Goal: Obtain resource: Obtain resource

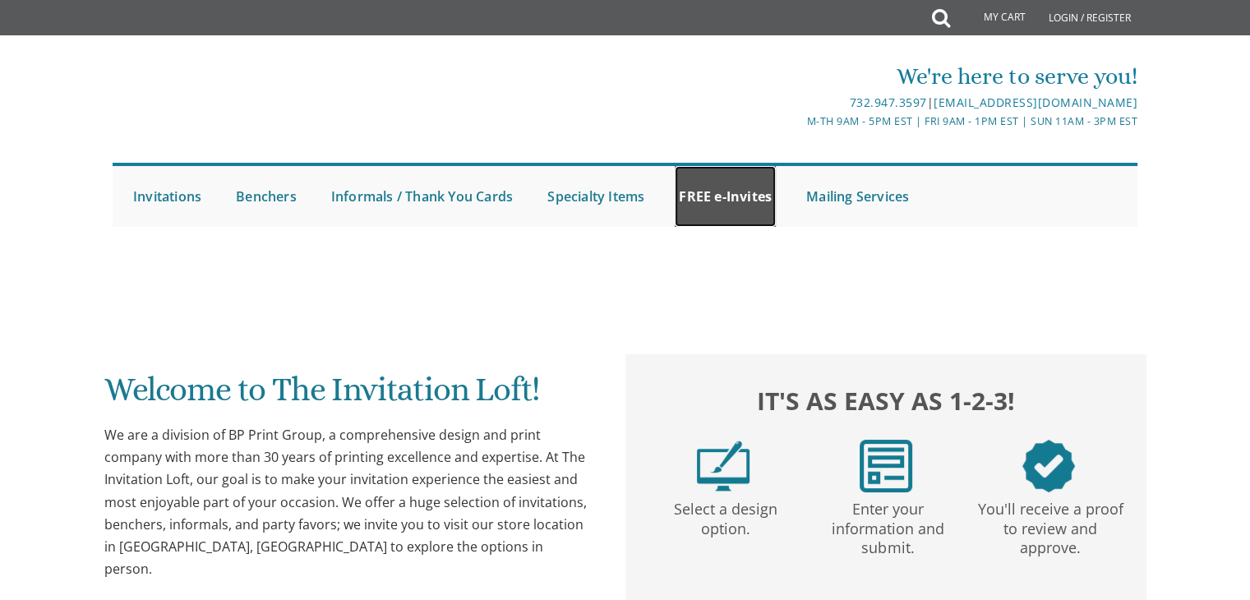
click at [730, 197] on link "FREE e-Invites" at bounding box center [725, 196] width 101 height 61
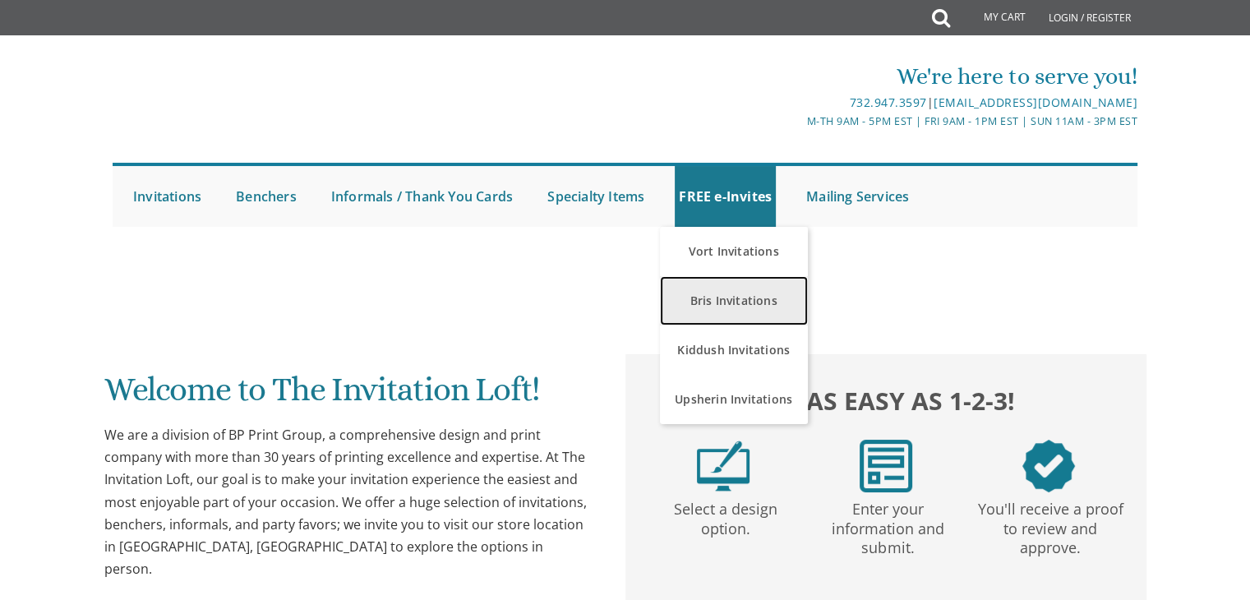
click at [736, 302] on link "Bris Invitations" at bounding box center [734, 300] width 148 height 49
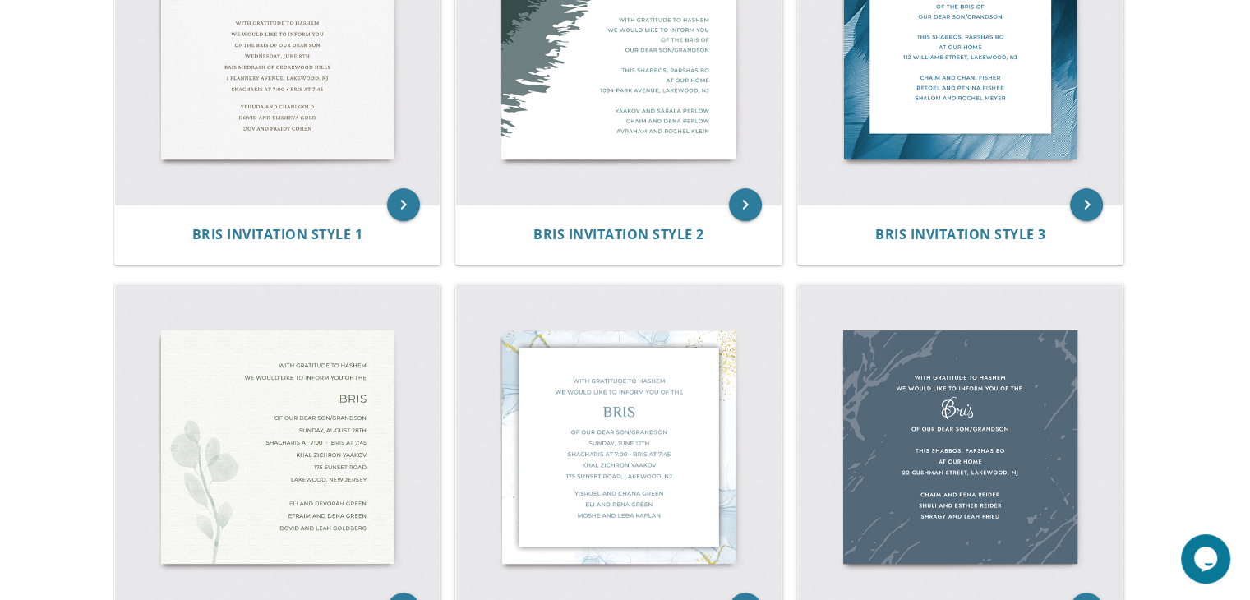
scroll to position [478, 0]
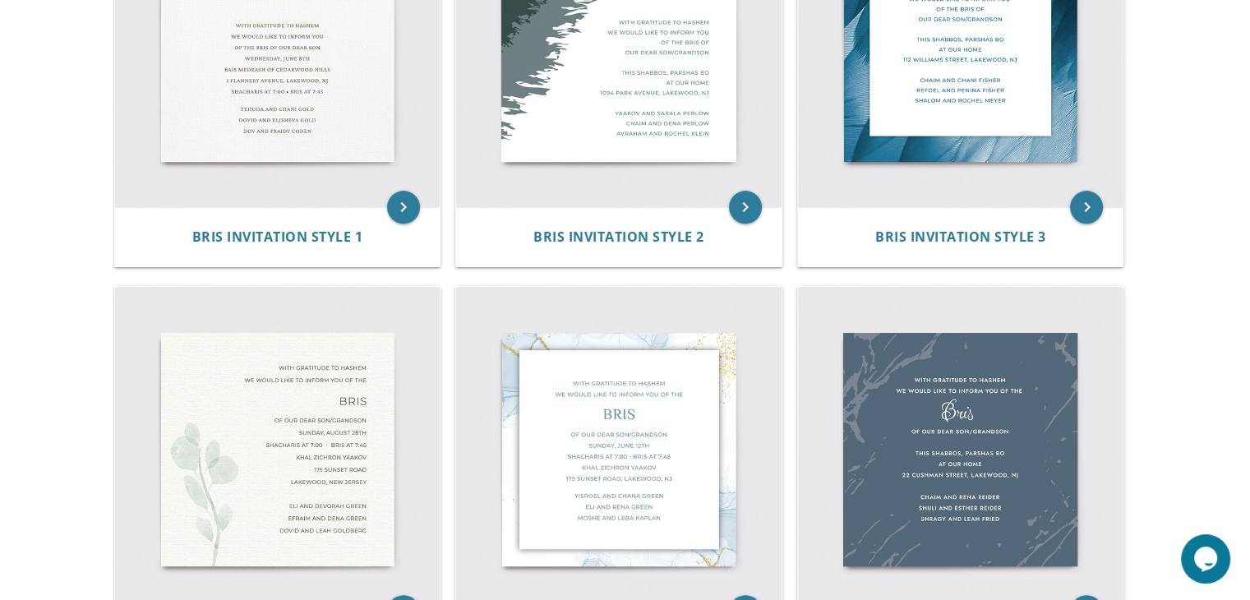
drag, startPoint x: 1260, startPoint y: 47, endPoint x: 1200, endPoint y: 147, distance: 116.8
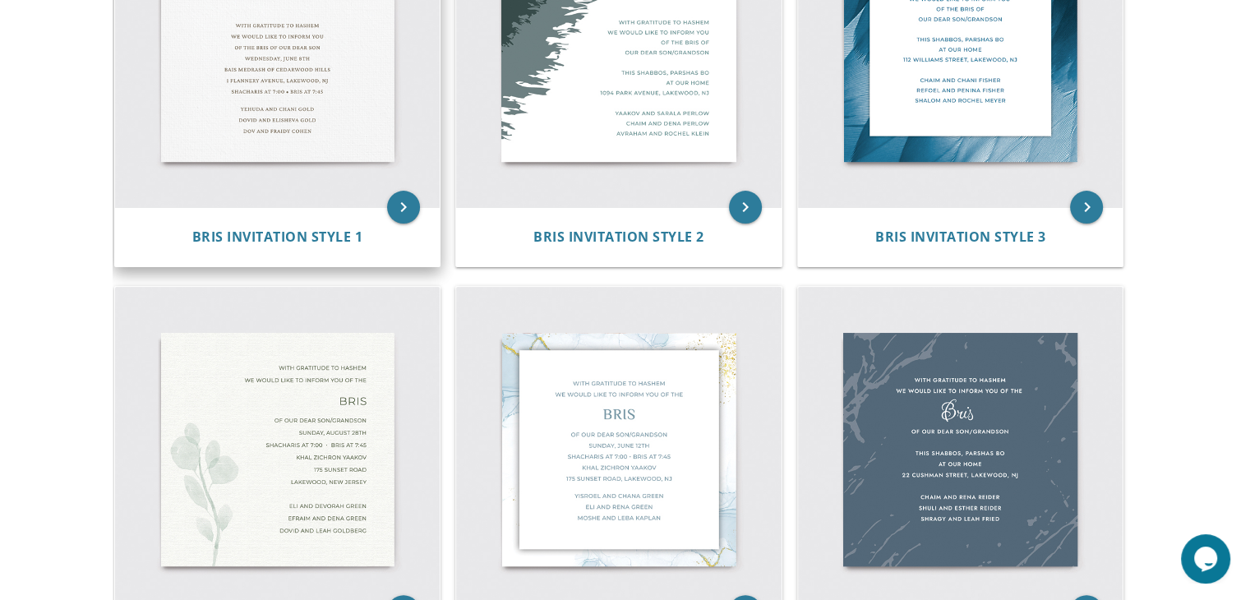
click at [237, 18] on img at bounding box center [277, 45] width 325 height 325
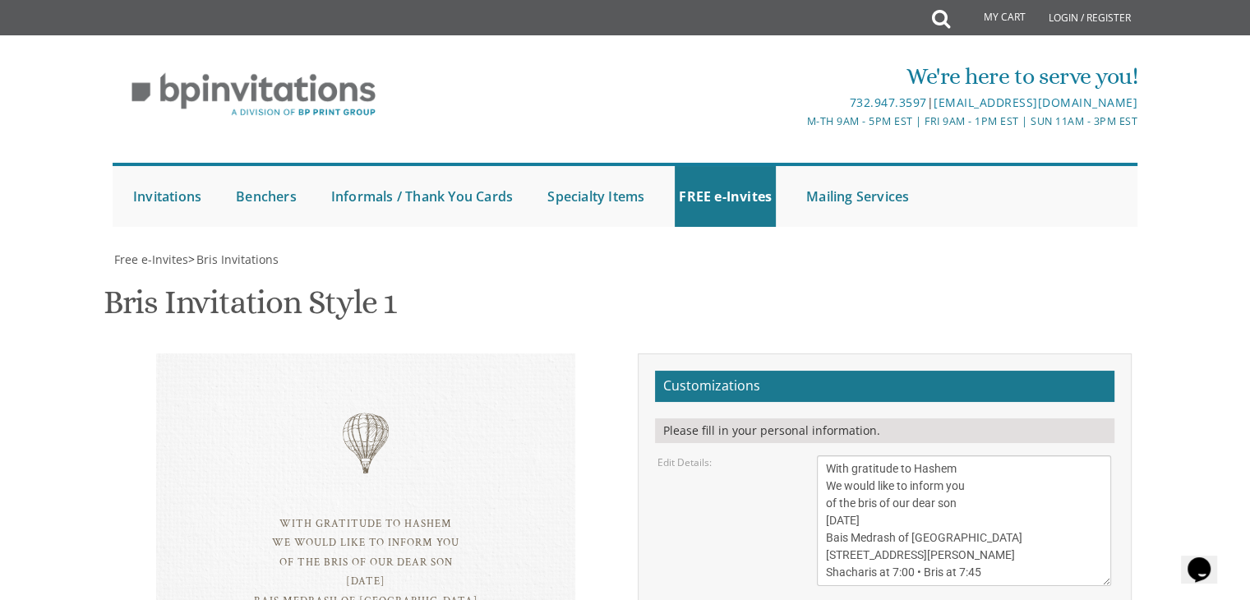
scroll to position [264, 0]
click at [960, 455] on textarea "With gratitude to Hashem We would like to inform you of the bris of our dear so…" at bounding box center [964, 520] width 294 height 131
click at [935, 455] on textarea "With gratitude to Hashem We would like to inform you of the bris of our dear so…" at bounding box center [964, 520] width 294 height 131
click at [831, 455] on textarea "With gratitude to Hashem We would like to inform you of the bris of our dear so…" at bounding box center [964, 520] width 294 height 131
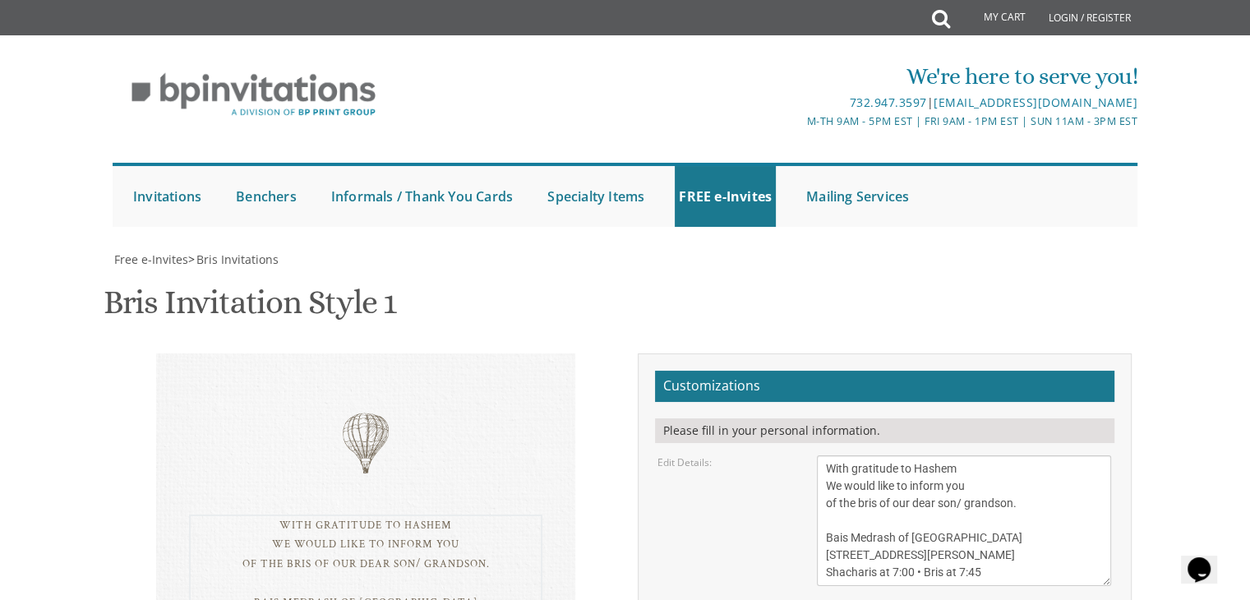
paste textarea "שׁבּת קודשׁ פּרשׁת וילך"
click at [831, 455] on textarea "With gratitude to Hashem We would like to inform you of the bris of our dear so…" at bounding box center [964, 520] width 294 height 131
click at [831, 231] on html "My Cart Total: View Cart Item(s) Submit My Cart Total: View Cart Item(s) Login …" at bounding box center [625, 300] width 1250 height 600
click at [1052, 455] on textarea "With gratitude to Hashem We would like to inform you of the bris of our dear so…" at bounding box center [964, 520] width 294 height 131
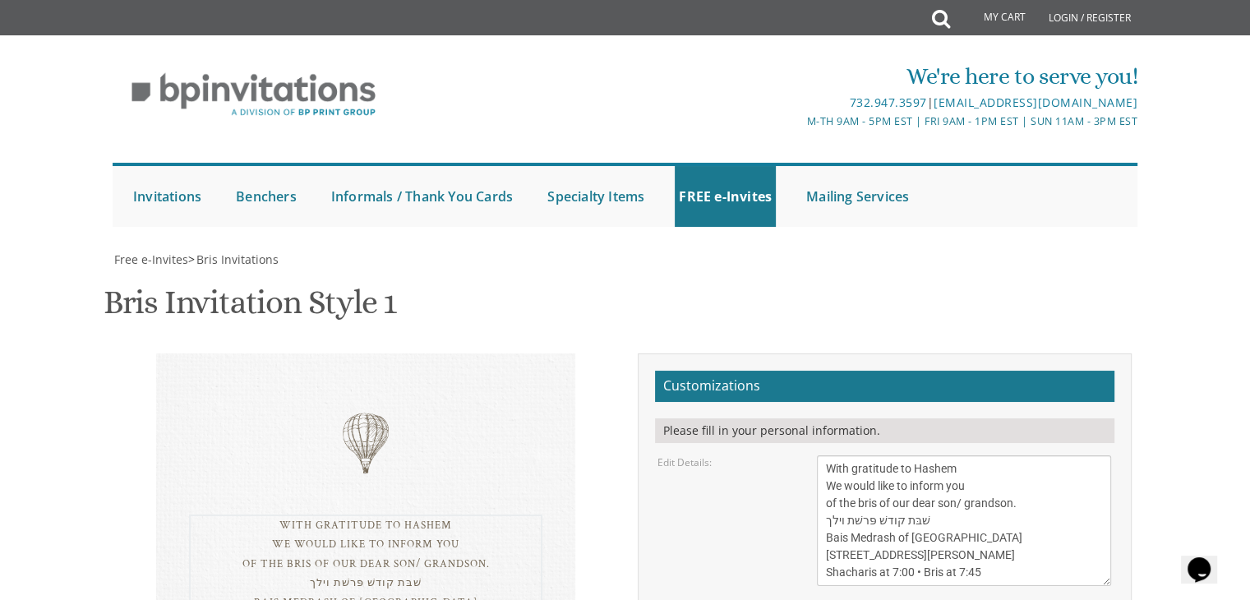
click at [992, 455] on textarea "With gratitude to Hashem We would like to inform you of the bris of our dear so…" at bounding box center [964, 520] width 294 height 131
click at [1002, 455] on textarea "With gratitude to Hashem We would like to inform you of the bris of our dear so…" at bounding box center [964, 520] width 294 height 131
click at [909, 455] on textarea "With gratitude to Hashem We would like to inform you of the bris of our dear so…" at bounding box center [964, 520] width 294 height 131
click at [975, 455] on textarea "With gratitude to Hashem We would like to inform you of the bris of our dear so…" at bounding box center [964, 520] width 294 height 131
type textarea "With gratitude to Hashem We would like to inform you of the bris of our dear so…"
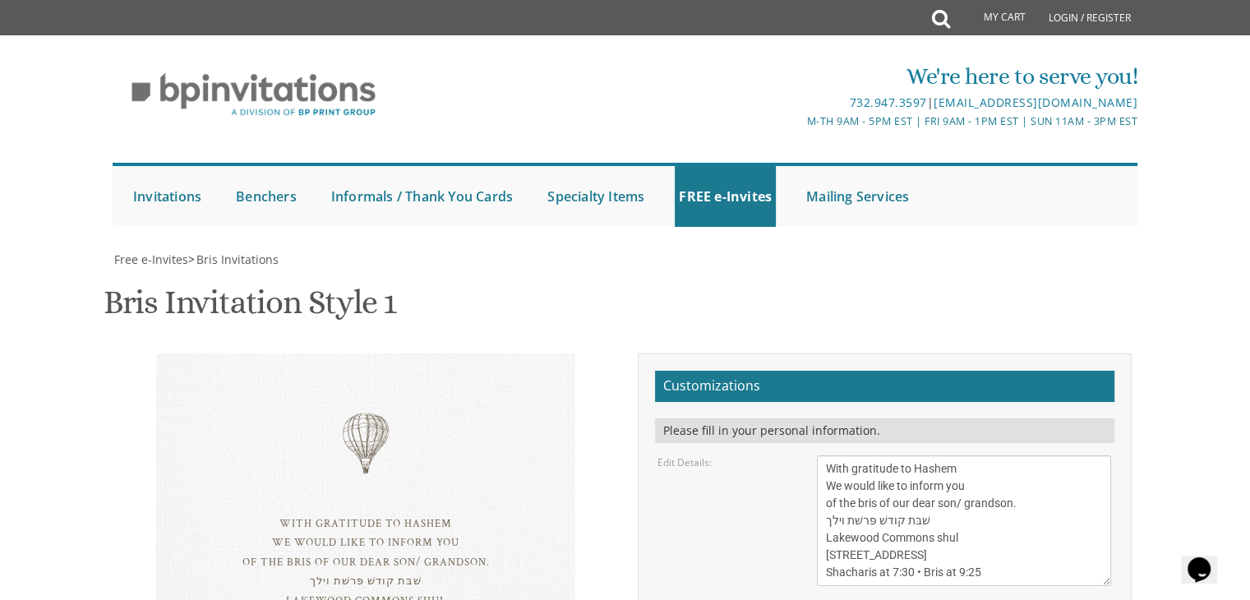
drag, startPoint x: 955, startPoint y: 359, endPoint x: 808, endPoint y: 330, distance: 149.0
type textarea "Yehoshua and Shani Ludmir Chanoch and Chedva Ludmir Zalman and Laurie Corlin"
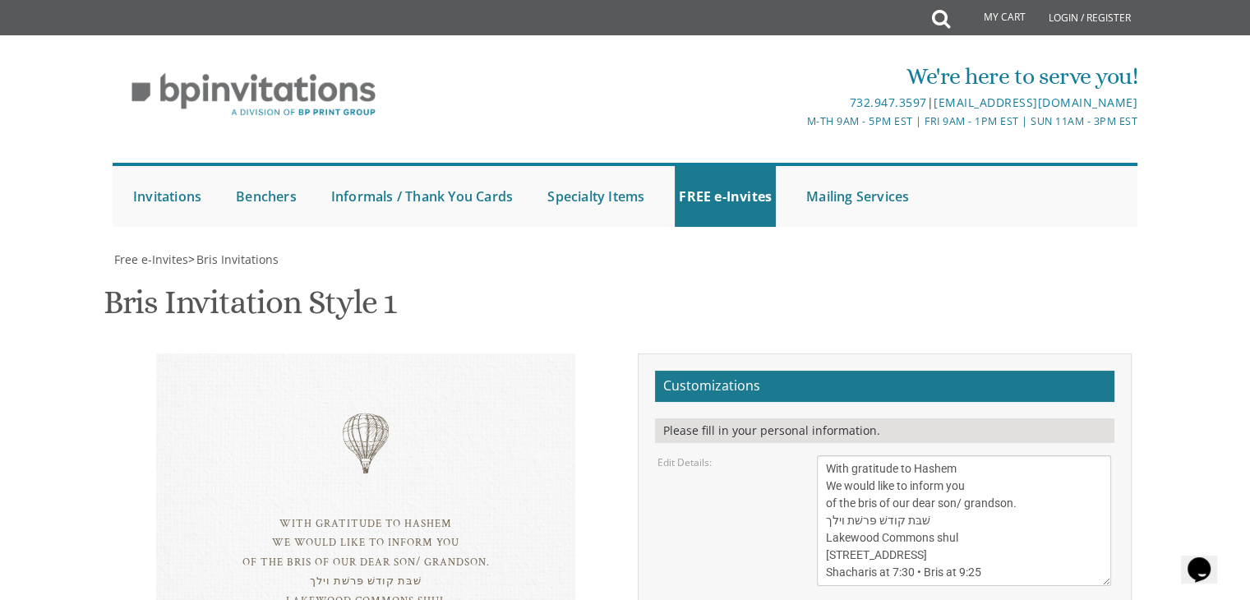
type input "dgcorlin@gmail.com"
click at [966, 455] on textarea "With gratitude to Hashem We would like to inform you of the bris of our dear so…" at bounding box center [964, 520] width 294 height 131
click at [987, 455] on textarea "With gratitude to Hashem We would like to inform you of the bris of our dear so…" at bounding box center [964, 520] width 294 height 131
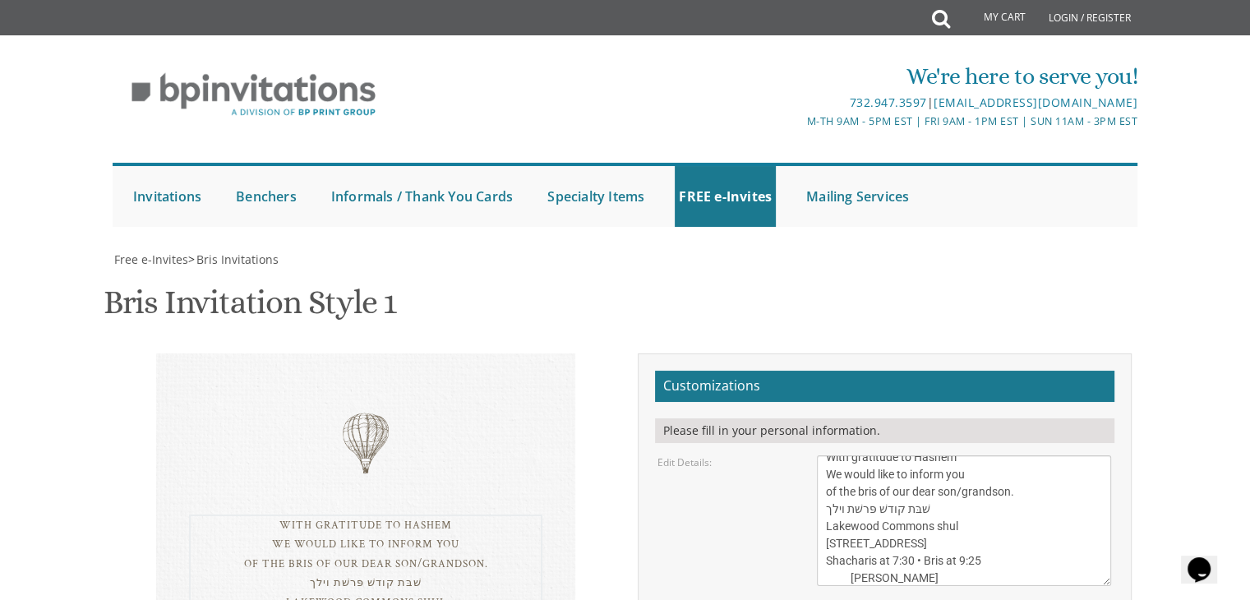
scroll to position [30, 0]
click at [860, 455] on textarea "With gratitude to Hashem We would like to inform you of the bris of our dear so…" at bounding box center [964, 520] width 294 height 131
click at [856, 455] on textarea "With gratitude to Hashem We would like to inform you of the bris of our dear so…" at bounding box center [964, 520] width 294 height 131
click at [985, 455] on textarea "With gratitude to Hashem We would like to inform you of the bris of our dear so…" at bounding box center [964, 520] width 294 height 131
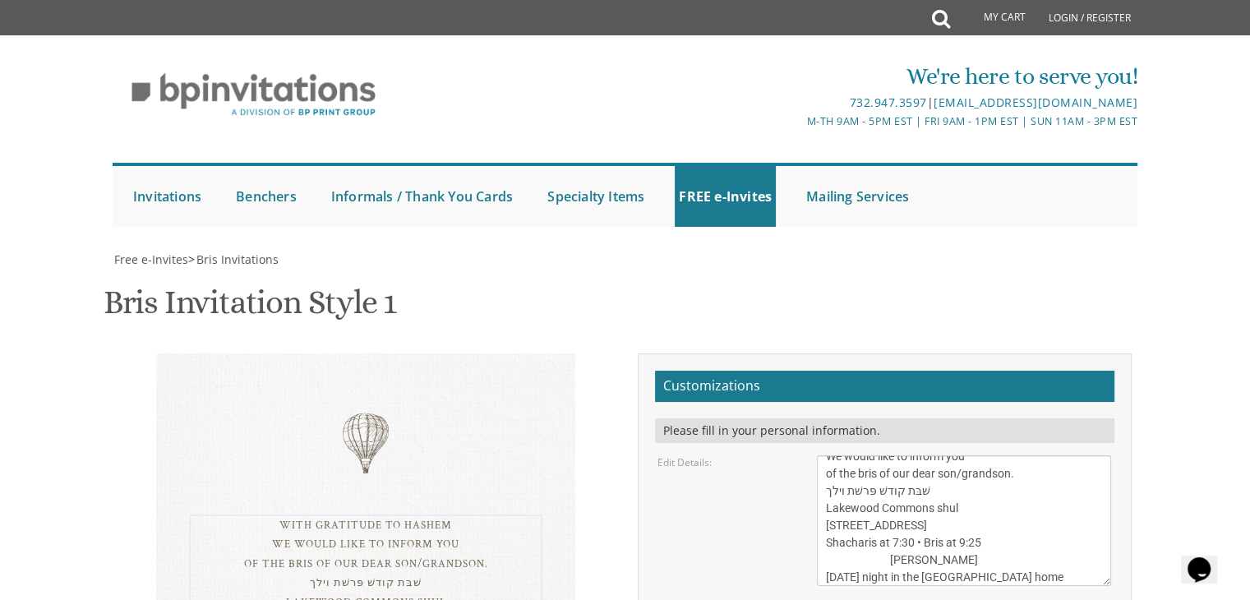
scroll to position [46, 0]
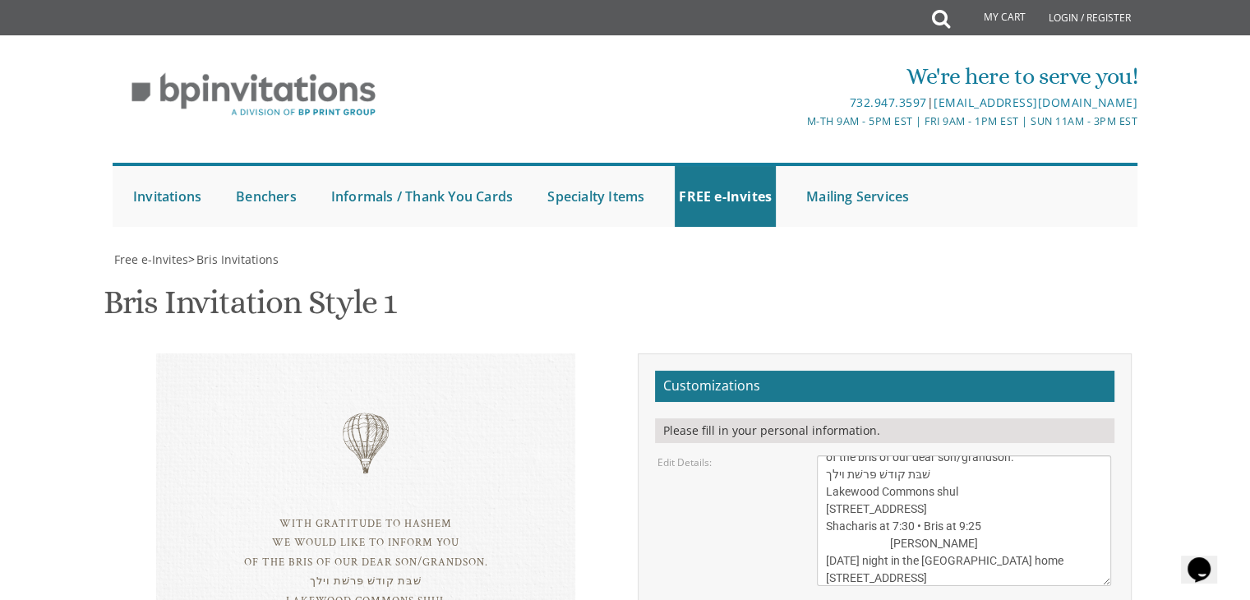
drag, startPoint x: 279, startPoint y: 442, endPoint x: 276, endPoint y: 394, distance: 48.5
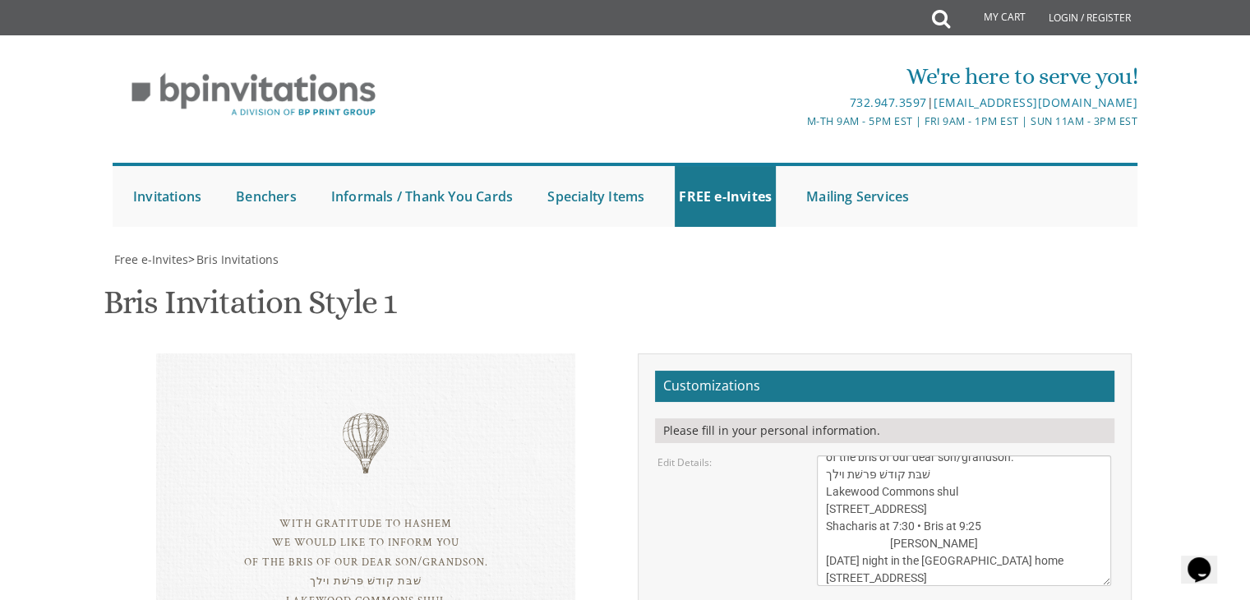
click at [276, 394] on div "With gratitude to Hashem We would like to inform you of the bris of our dear so…" at bounding box center [365, 582] width 419 height 458
click at [283, 514] on div "With gratitude to Hashem We would like to inform you of the bris of our dear so…" at bounding box center [365, 610] width 353 height 192
click at [299, 514] on div "With gratitude to Hashem We would like to inform you of the bris of our dear so…" at bounding box center [365, 610] width 353 height 192
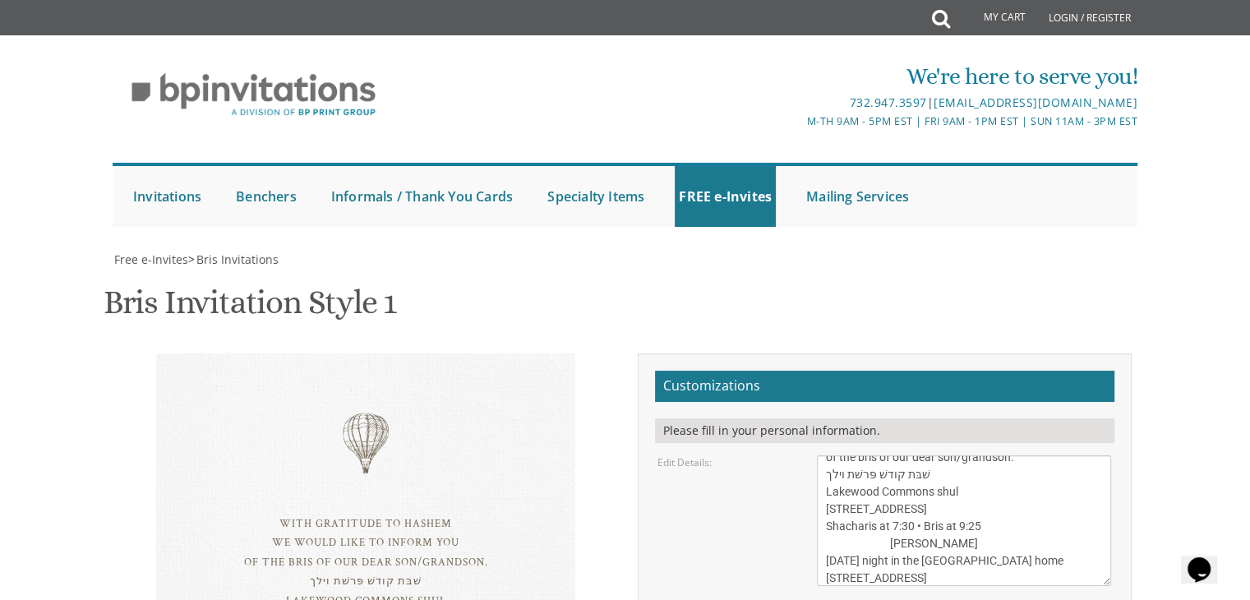
click at [340, 514] on div "With gratitude to Hashem We would like to inform you of the bris of our dear so…" at bounding box center [365, 610] width 353 height 192
click at [327, 353] on div "With gratitude to Hashem We would like to inform you of the bris of our dear so…" at bounding box center [365, 582] width 419 height 458
click at [279, 514] on div "With gratitude to Hashem We would like to inform you of the bris of our dear so…" at bounding box center [365, 610] width 353 height 192
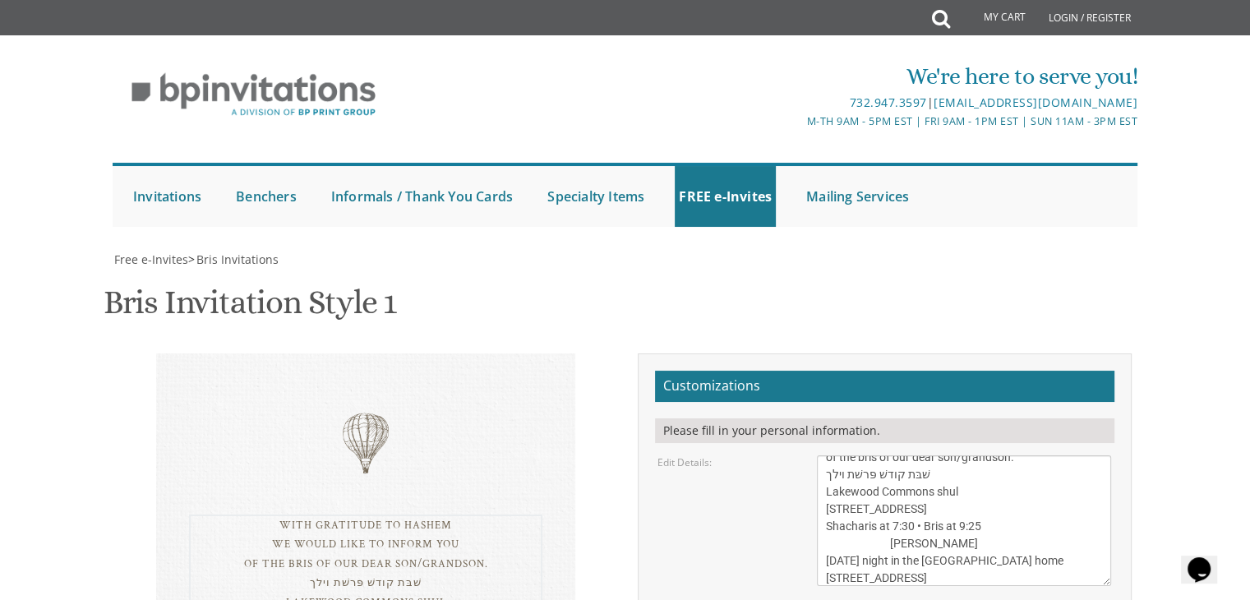
click at [907, 455] on textarea "With gratitude to Hashem We would like to inform you of the bris of our dear so…" at bounding box center [964, 520] width 294 height 131
click at [891, 455] on textarea "With gratitude to Hashem We would like to inform you of the bris of our dear so…" at bounding box center [964, 520] width 294 height 131
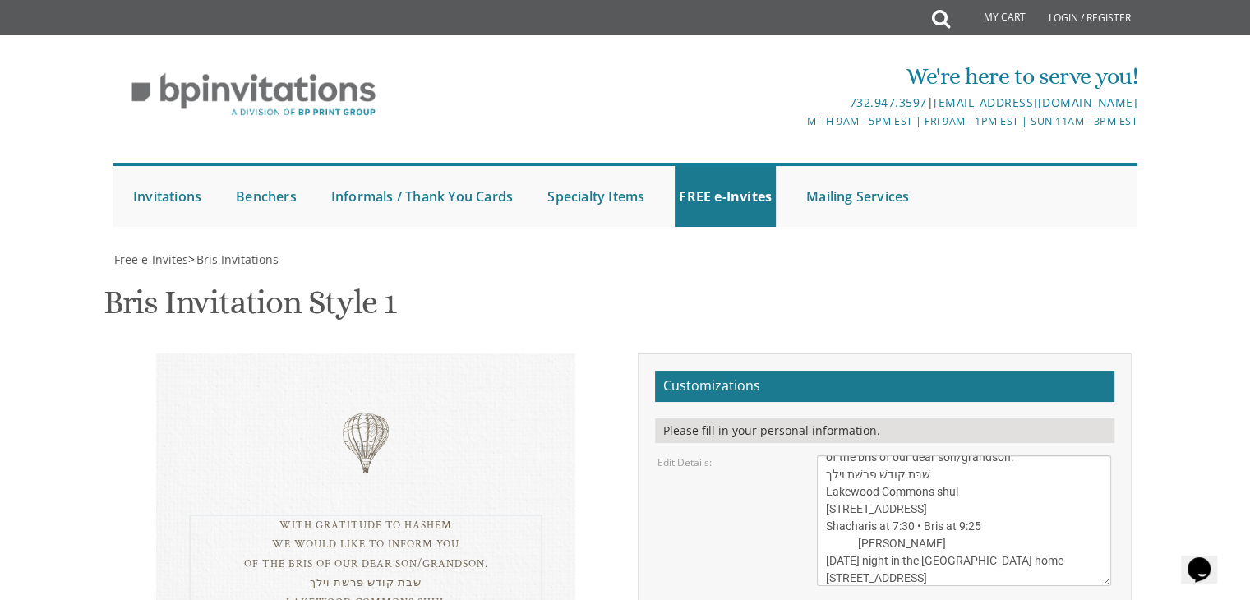
drag, startPoint x: 296, startPoint y: 481, endPoint x: 295, endPoint y: 415, distance: 66.6
click at [295, 415] on div "With gratitude to Hashem We would like to inform you of the bris of our dear so…" at bounding box center [365, 582] width 419 height 458
click at [292, 514] on div "With gratitude to Hashem We would like to inform you of the bris of our dear so…" at bounding box center [365, 610] width 353 height 192
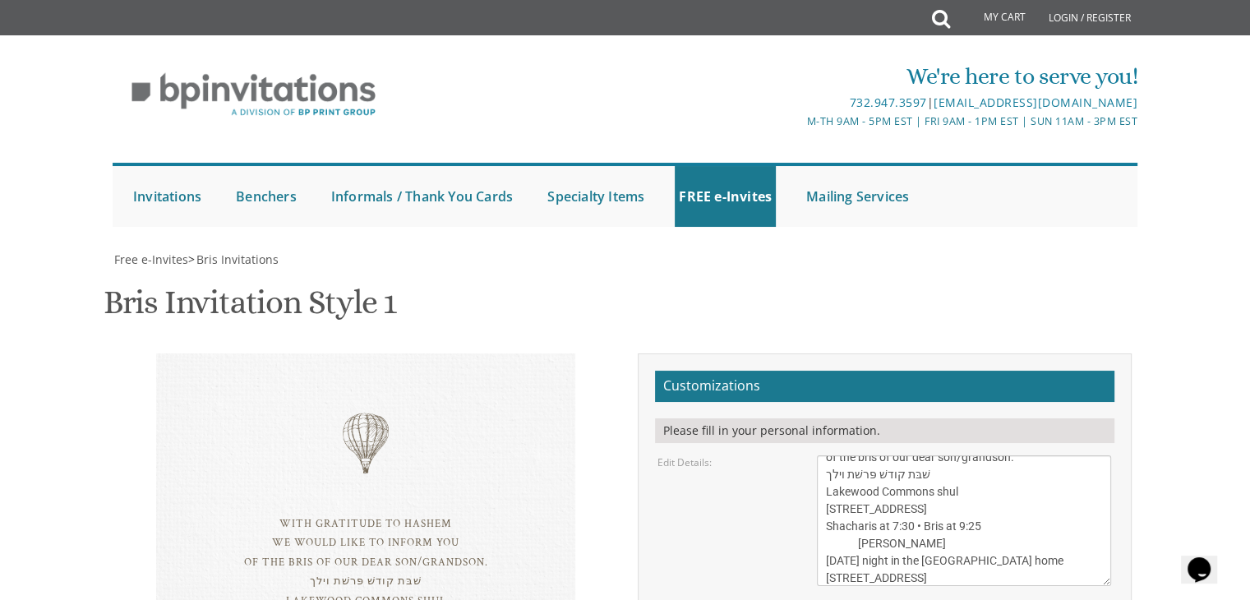
click at [911, 455] on textarea "With gratitude to Hashem We would like to inform you of the bris of our dear so…" at bounding box center [964, 520] width 294 height 131
drag, startPoint x: 911, startPoint y: 287, endPoint x: 862, endPoint y: 247, distance: 63.1
click at [862, 455] on textarea "With gratitude to Hashem We would like to inform you of the bris of our dear so…" at bounding box center [964, 520] width 294 height 131
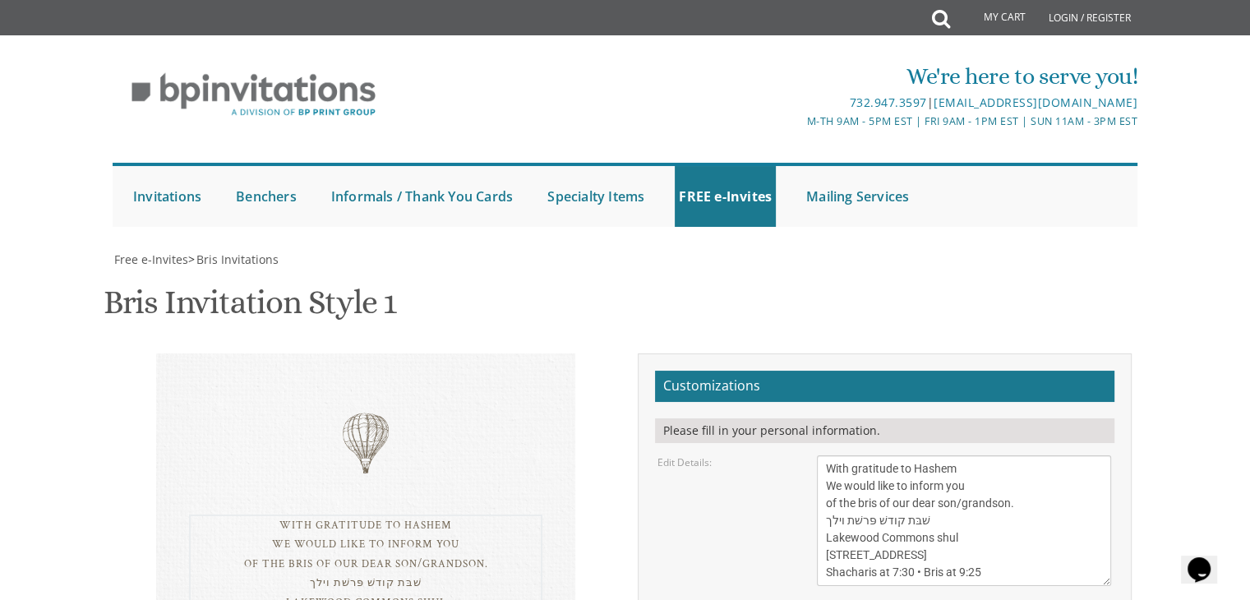
scroll to position [35, 0]
click at [864, 455] on textarea "With gratitude to Hashem We would like to inform you of the bris of our dear so…" at bounding box center [964, 520] width 294 height 131
drag, startPoint x: 988, startPoint y: 281, endPoint x: 763, endPoint y: 58, distance: 316.6
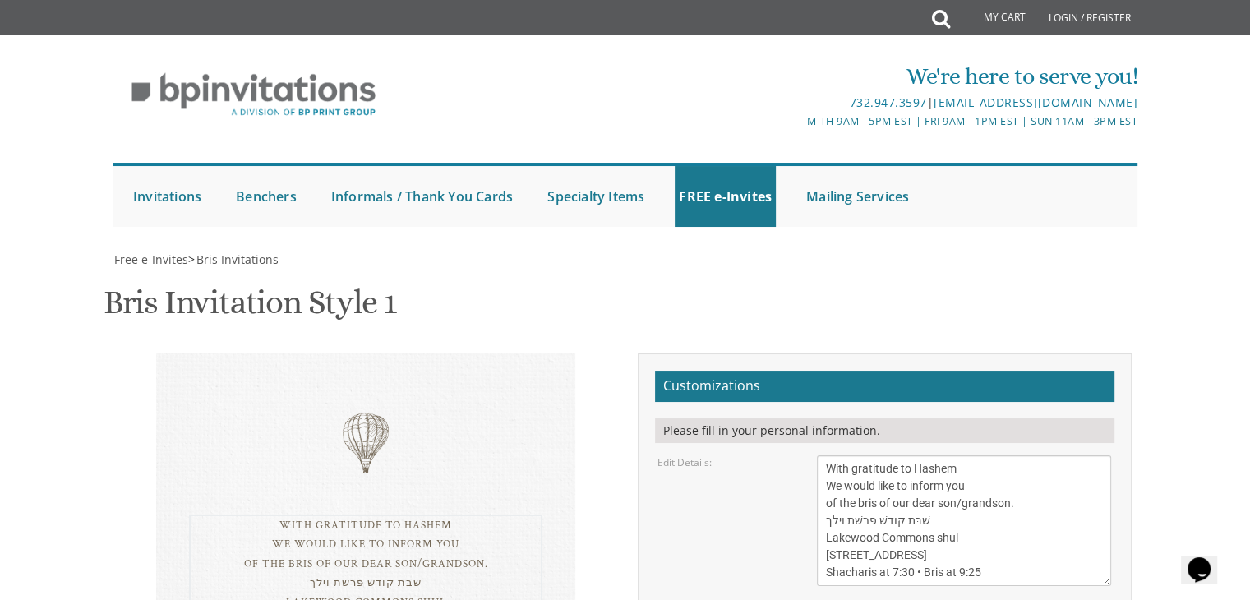
click at [763, 251] on div "Free e-Invites > Bris Invitations Bris Invitation Style 1 SKU: bris1 With grati…" at bounding box center [625, 599] width 1025 height 697
click at [854, 455] on textarea "With gratitude to Hashem We would like to inform you of the bris of our dear so…" at bounding box center [964, 520] width 294 height 131
drag, startPoint x: 828, startPoint y: 182, endPoint x: 1054, endPoint y: 325, distance: 267.4
click at [1054, 371] on form "Customizations Please fill in your personal information. Edit Details: Edit Par…" at bounding box center [884, 590] width 459 height 439
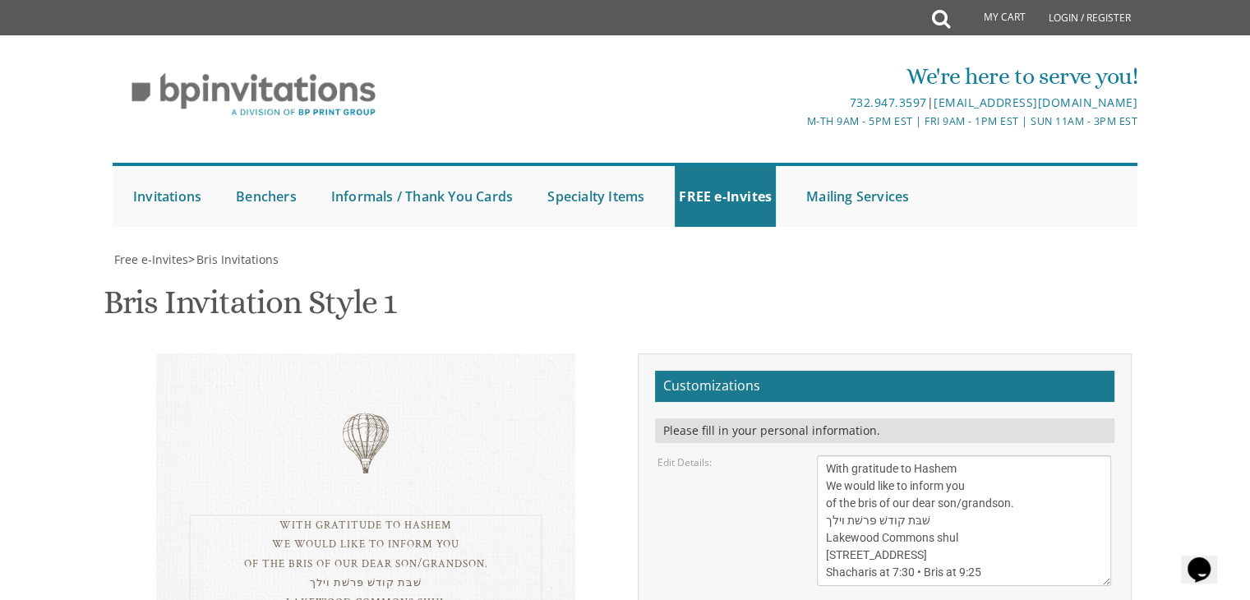
click at [1025, 455] on textarea "With gratitude to Hashem We would like to inform you of the bris of our dear so…" at bounding box center [964, 520] width 294 height 131
click at [999, 455] on textarea "With gratitude to Hashem We would like to inform you of the bris of our dear so…" at bounding box center [964, 520] width 294 height 131
click at [1022, 455] on textarea "With gratitude to Hashem We would like to inform you of the bris of our dear so…" at bounding box center [964, 520] width 294 height 131
type textarea "With gratitude to Hashem We would like to inform you of the bris of our dear so…"
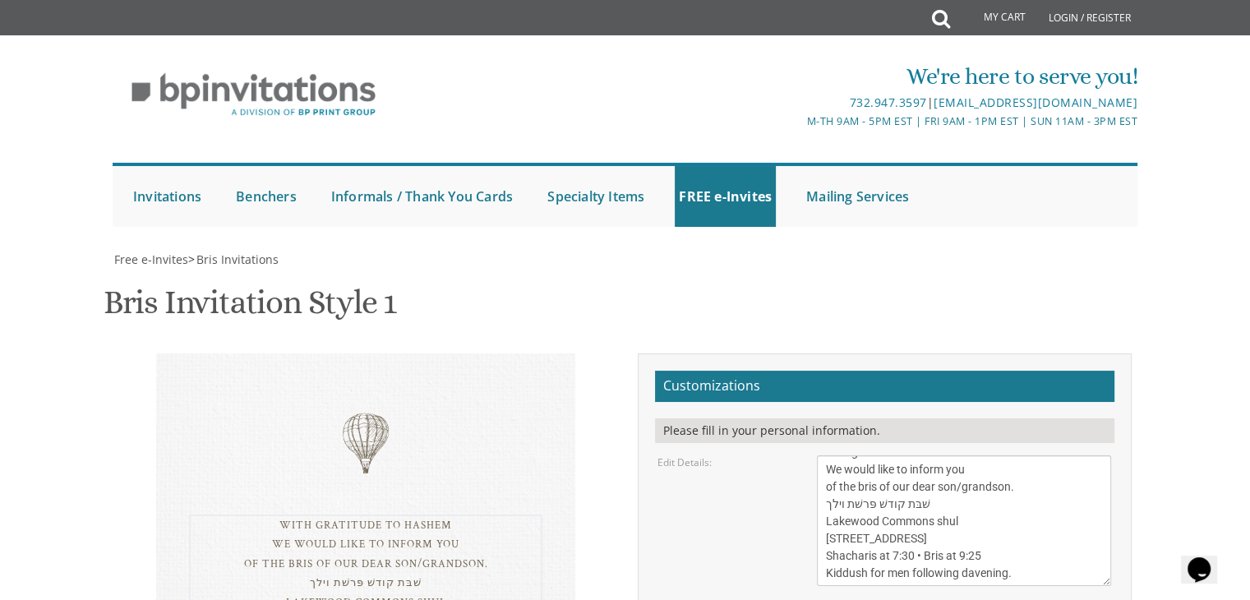
drag, startPoint x: 815, startPoint y: 499, endPoint x: 903, endPoint y: 320, distance: 199.5
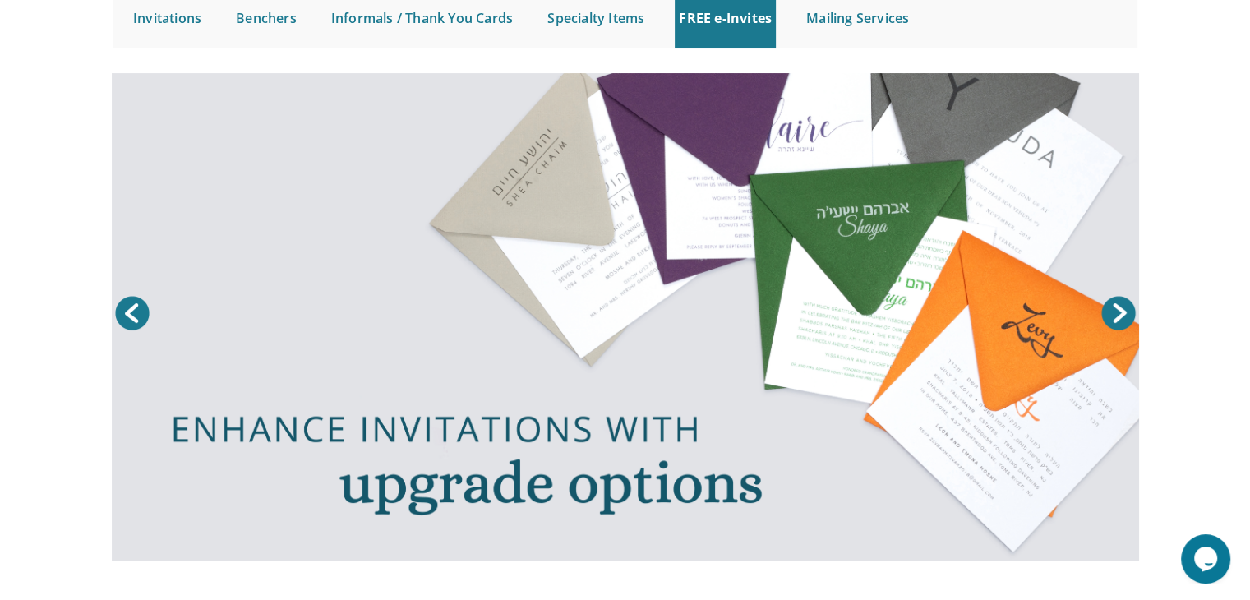
scroll to position [185, 0]
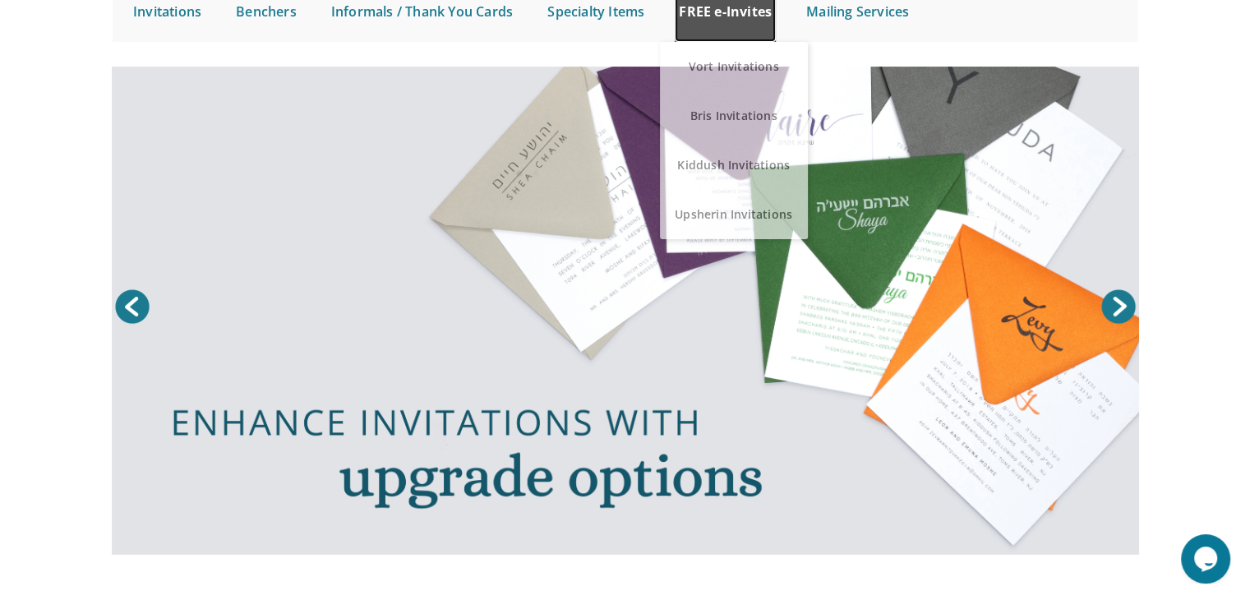
click at [744, 11] on link "FREE e-Invites" at bounding box center [725, 11] width 101 height 61
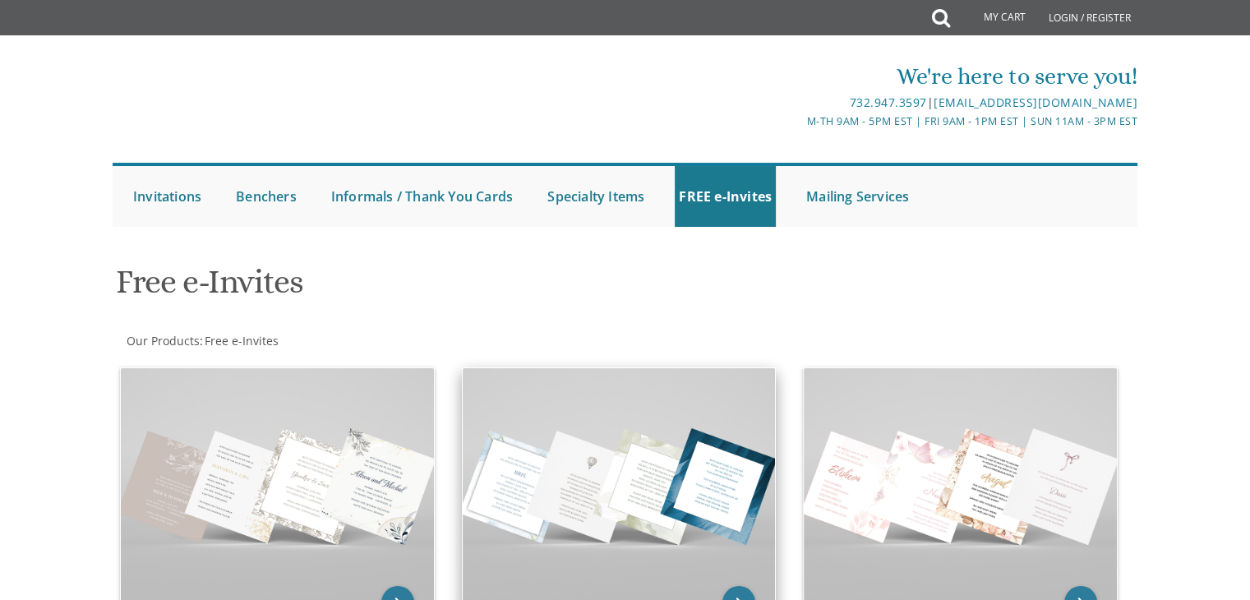
click at [656, 401] on img at bounding box center [619, 485] width 313 height 234
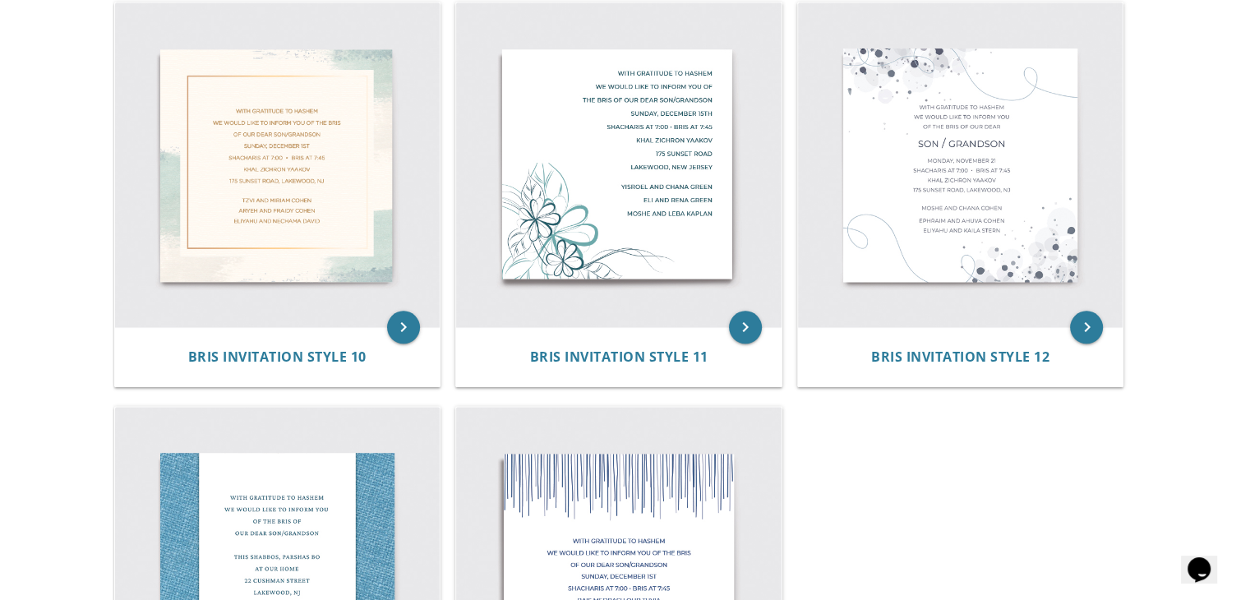
scroll to position [1583, 0]
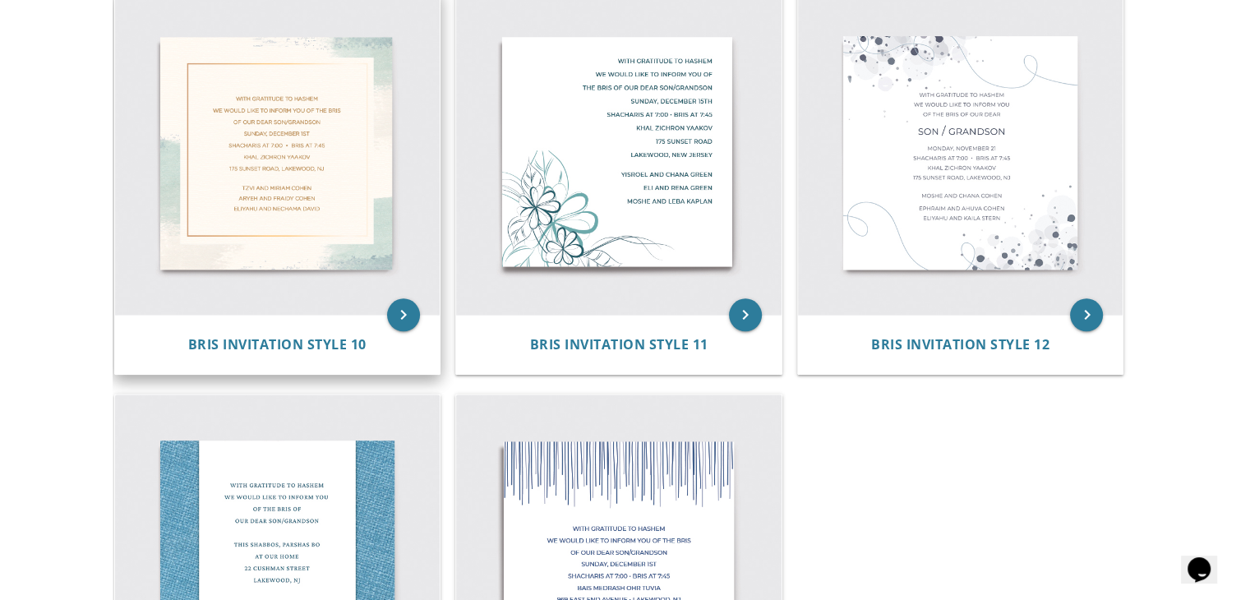
click at [311, 210] on img at bounding box center [277, 152] width 325 height 325
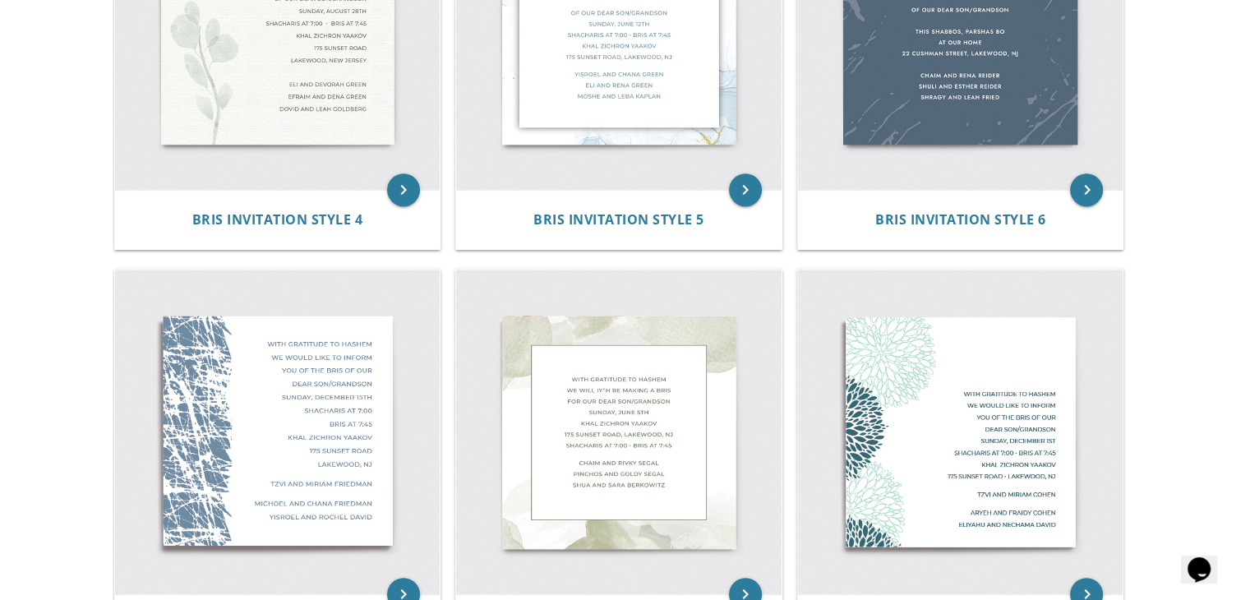
scroll to position [903, 0]
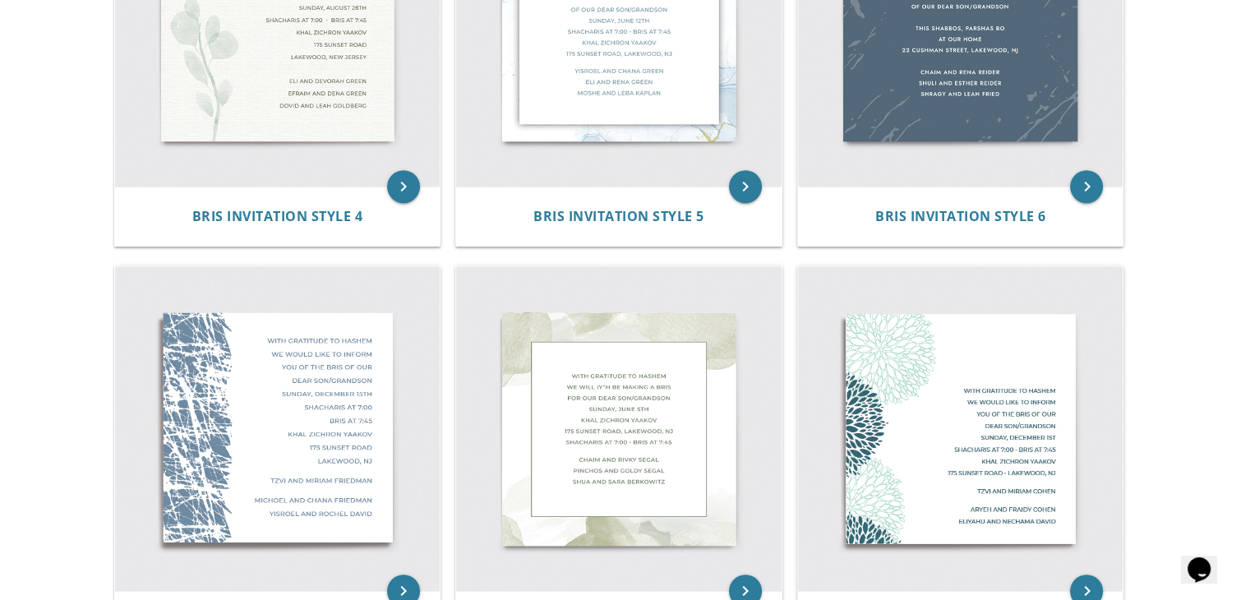
click at [1212, 269] on body "My Cart Total: View Cart Item(s) Submit My Cart Total: View Cart Item(s) Login …" at bounding box center [625, 452] width 1250 height 2711
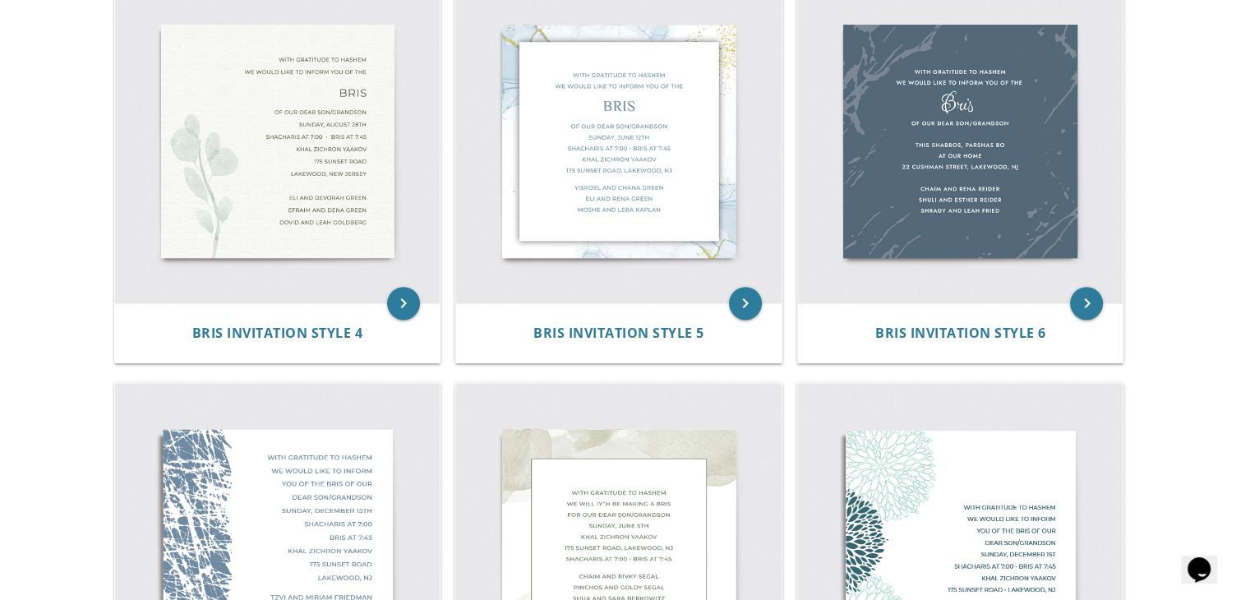
scroll to position [780, 0]
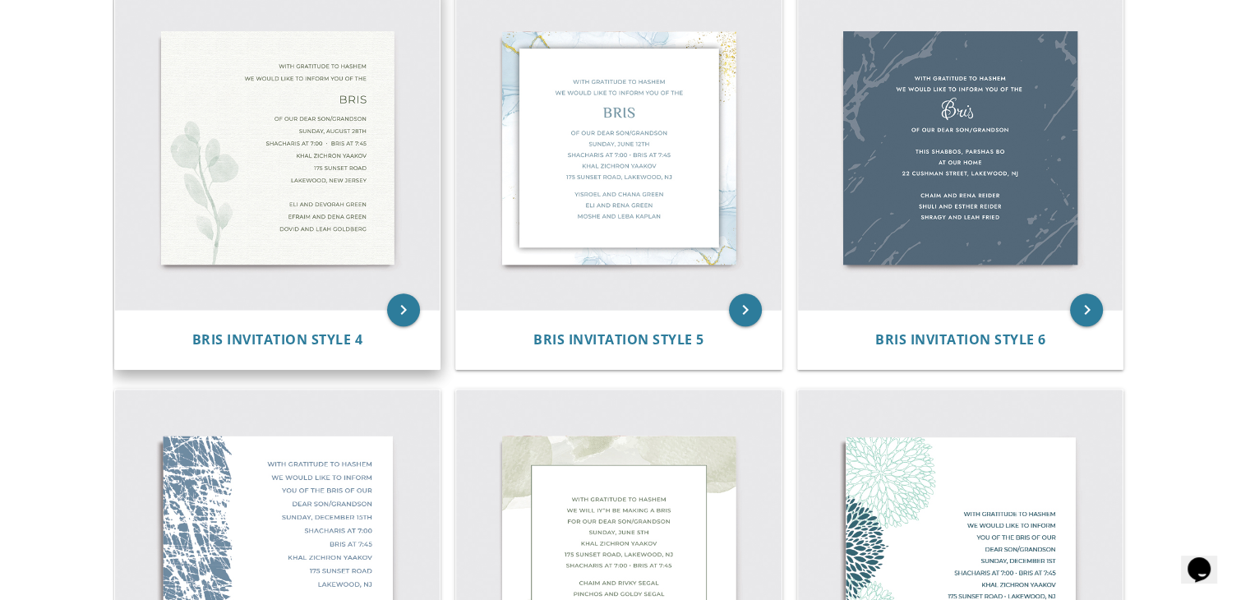
click at [300, 182] on img at bounding box center [277, 147] width 325 height 325
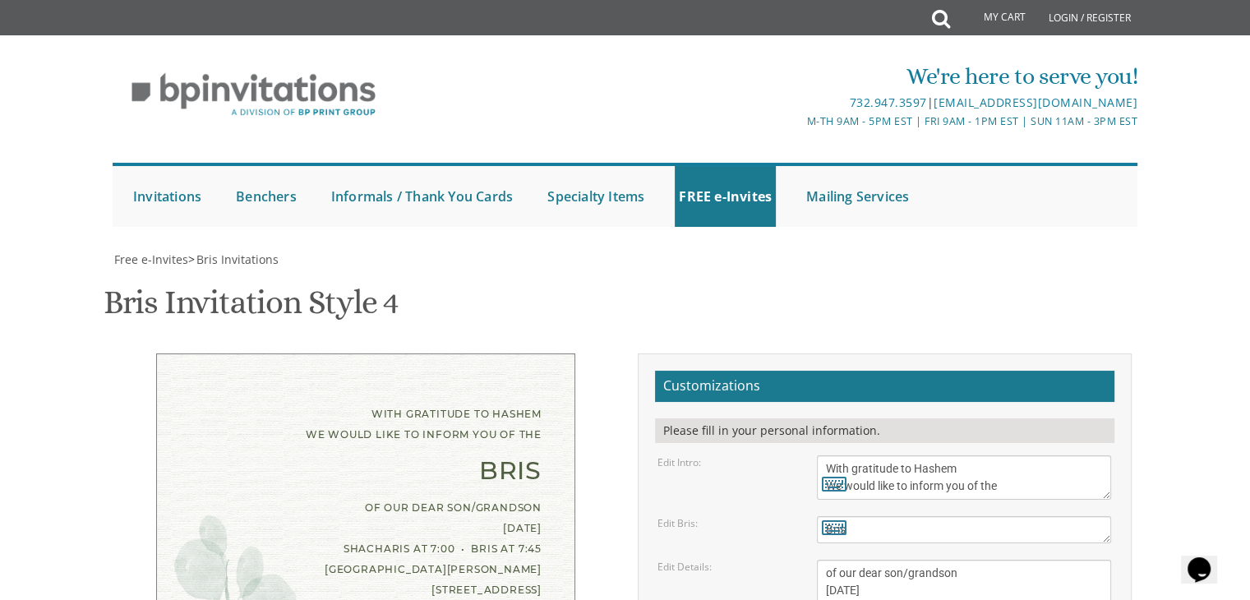
scroll to position [263, 0]
drag, startPoint x: 947, startPoint y: 403, endPoint x: 792, endPoint y: 268, distance: 205.6
paste textarea "With gratitude to Hashem We would like to inform you of the bris of our dear so…"
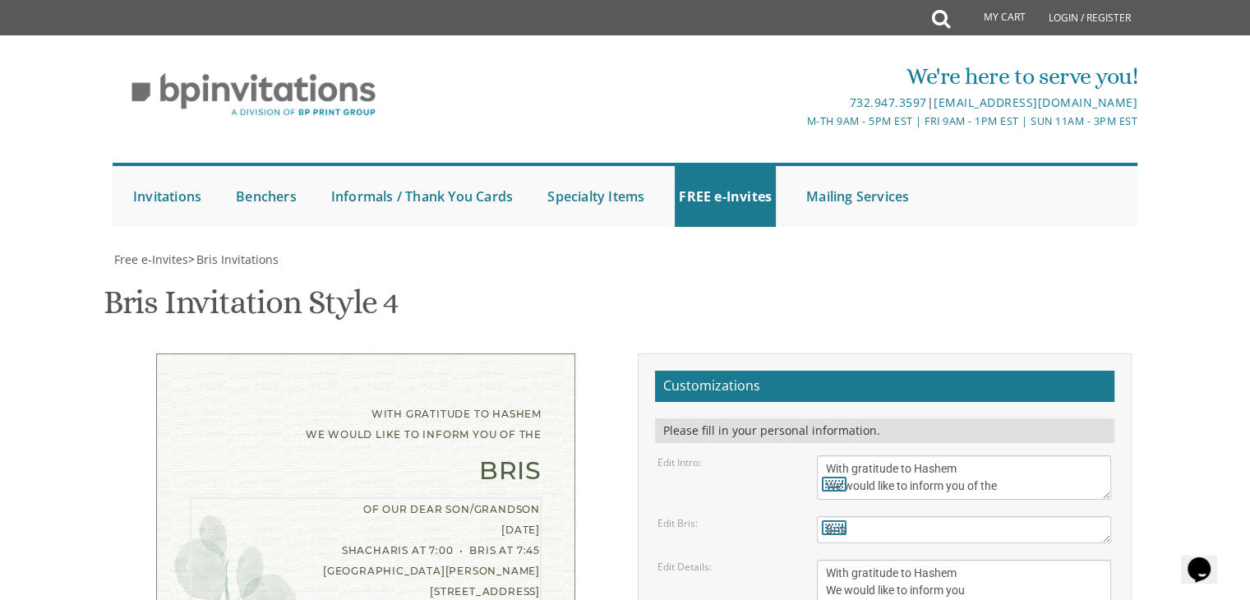
drag, startPoint x: 982, startPoint y: 317, endPoint x: 804, endPoint y: 290, distance: 180.3
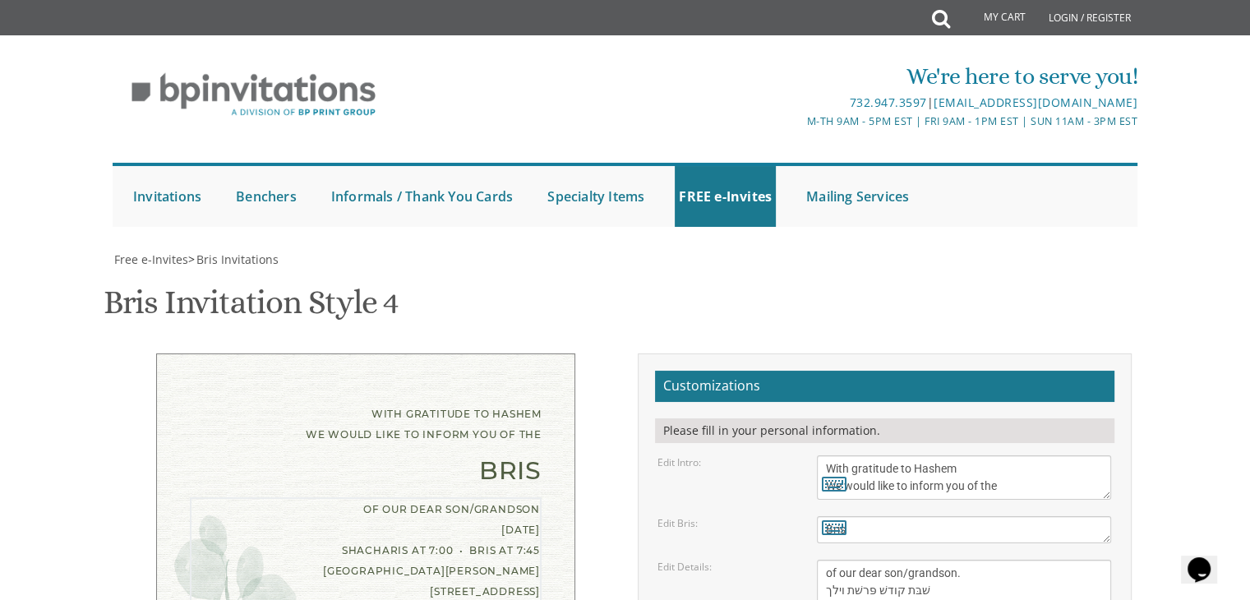
click at [956, 516] on textarea "Bris" at bounding box center [964, 529] width 294 height 27
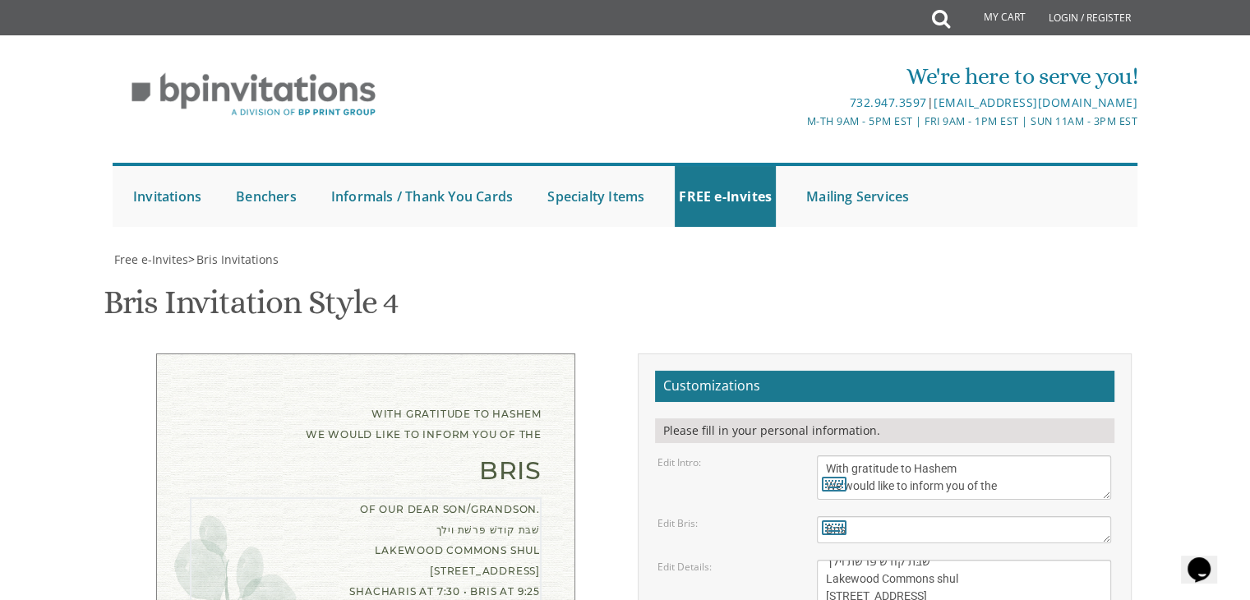
scroll to position [46, 0]
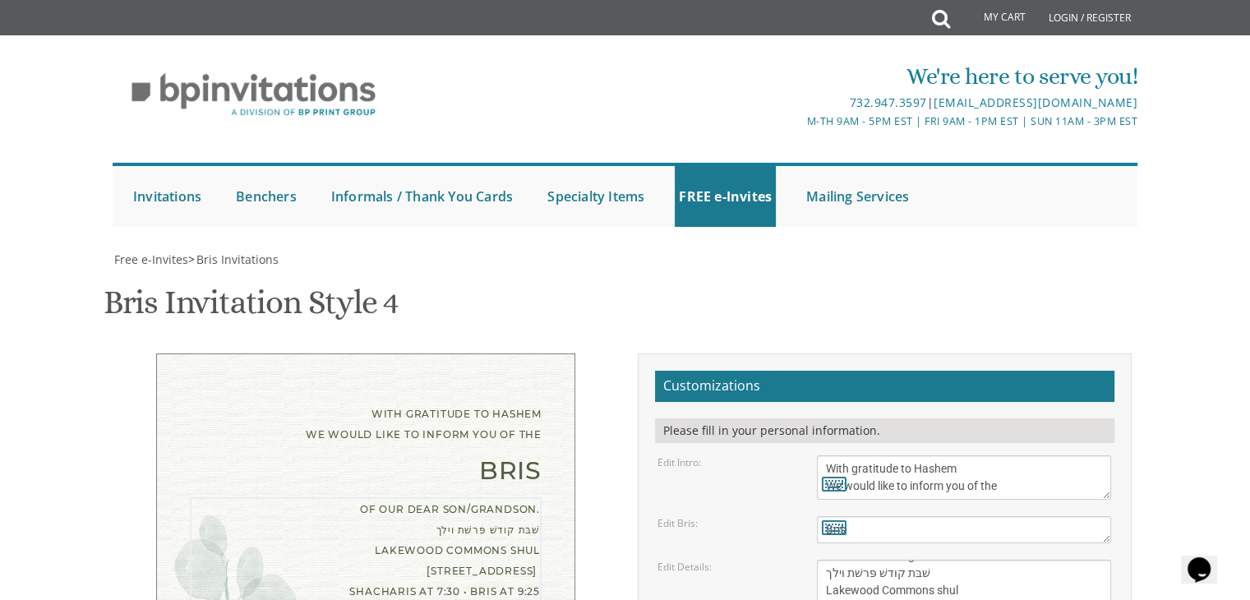
type textarea "of our dear son/grandson. שׁבּת קודשׁ פּרשׁת וילך Lakewood Commons shul 44 Coles Way…"
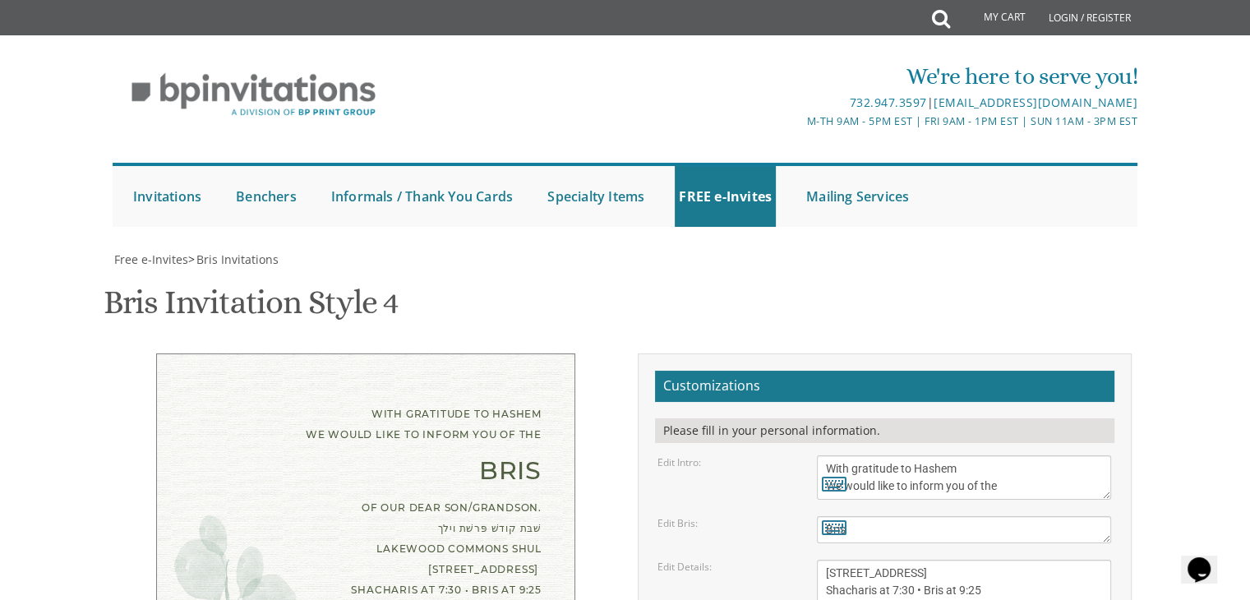
drag, startPoint x: 981, startPoint y: 389, endPoint x: 802, endPoint y: 344, distance: 184.7
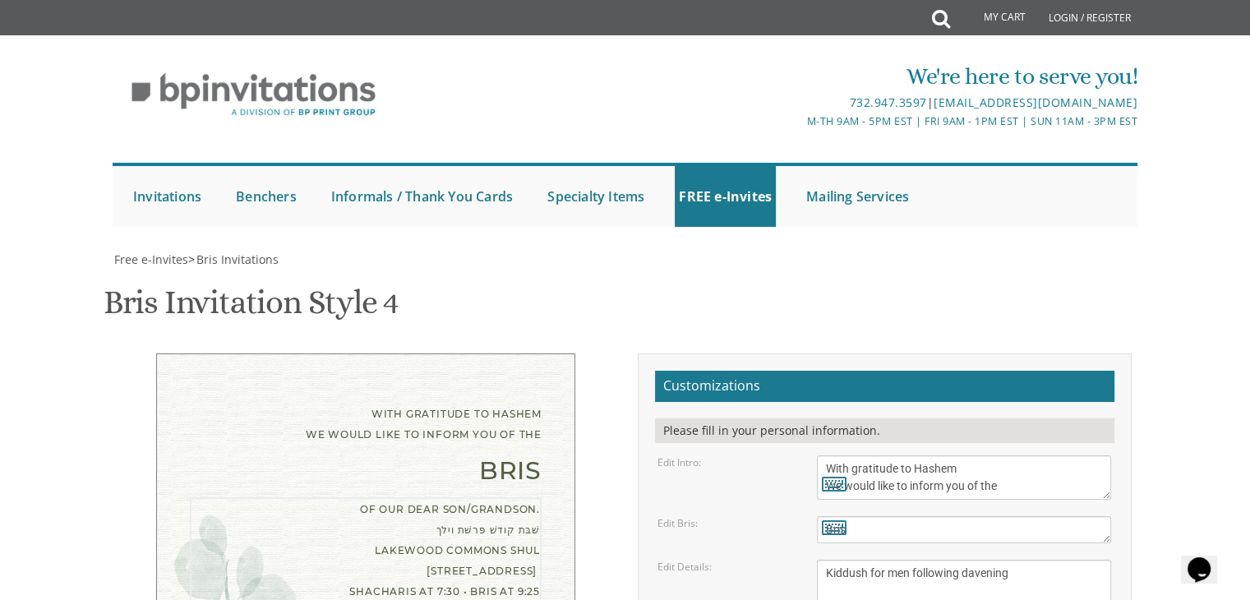
scroll to position [120, 0]
click at [363, 497] on div "of our dear son/grandson. שׁבּת קודשׁ פּרשׁת וילך Lakewood Commons shul 44 Coles Way…" at bounding box center [366, 612] width 352 height 231
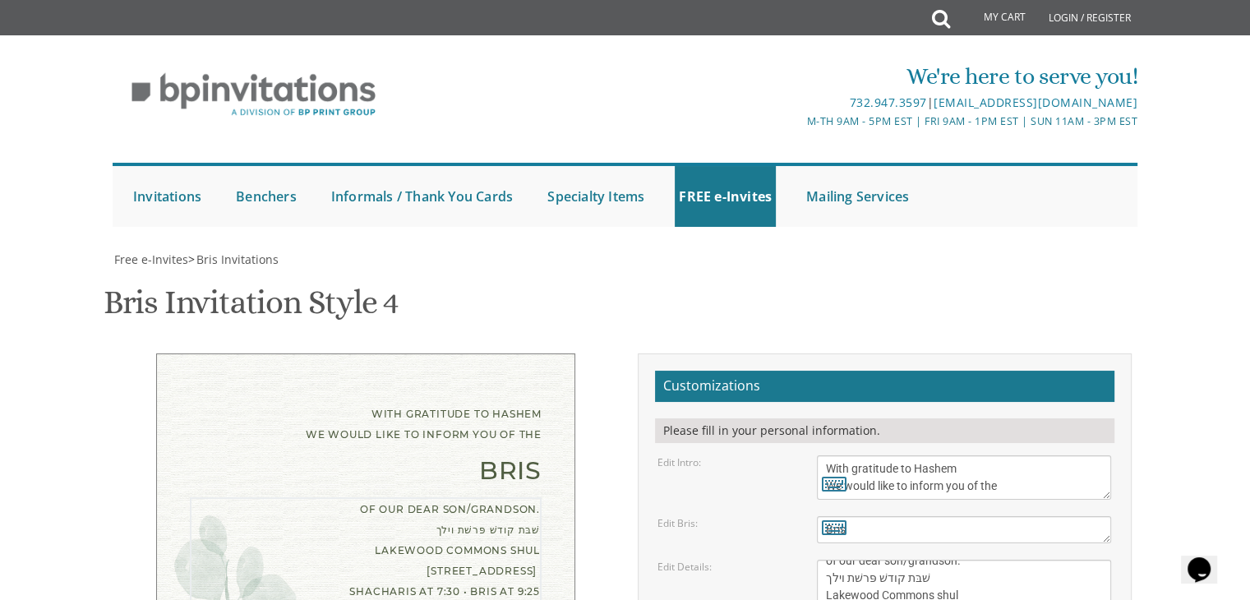
scroll to position [120, 0]
click at [1048, 455] on textarea "With gratitude to Hashem We would like to inform you of the" at bounding box center [964, 477] width 294 height 44
click at [1055, 516] on textarea "Bris" at bounding box center [964, 529] width 294 height 27
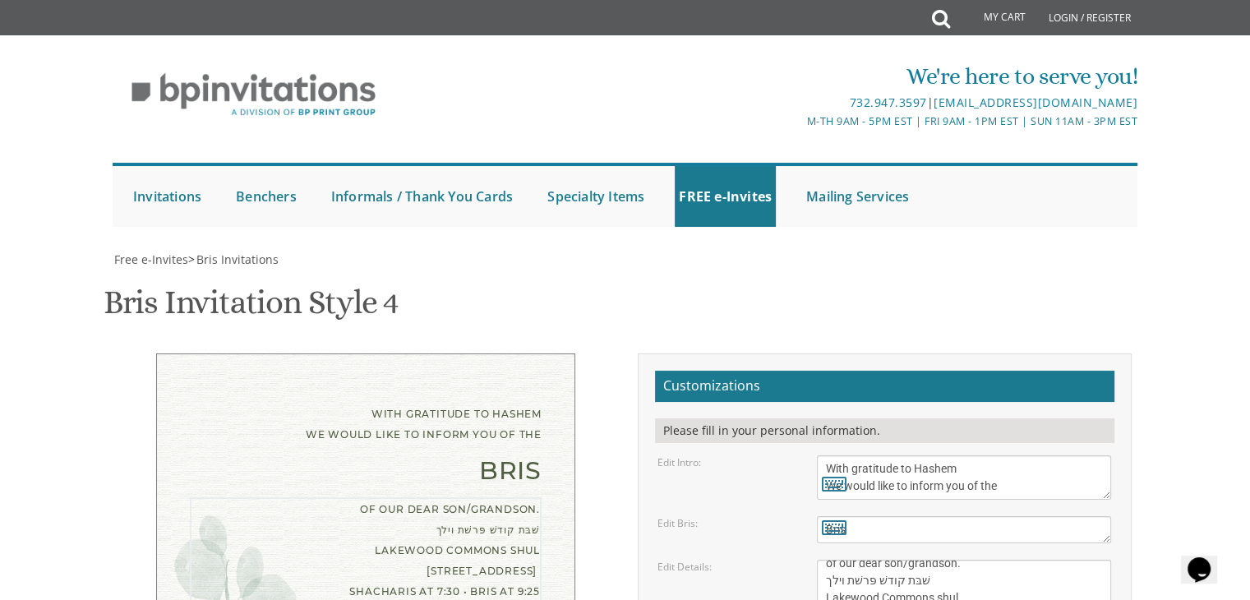
scroll to position [6, 0]
drag, startPoint x: 938, startPoint y: 191, endPoint x: 818, endPoint y: 192, distance: 120.0
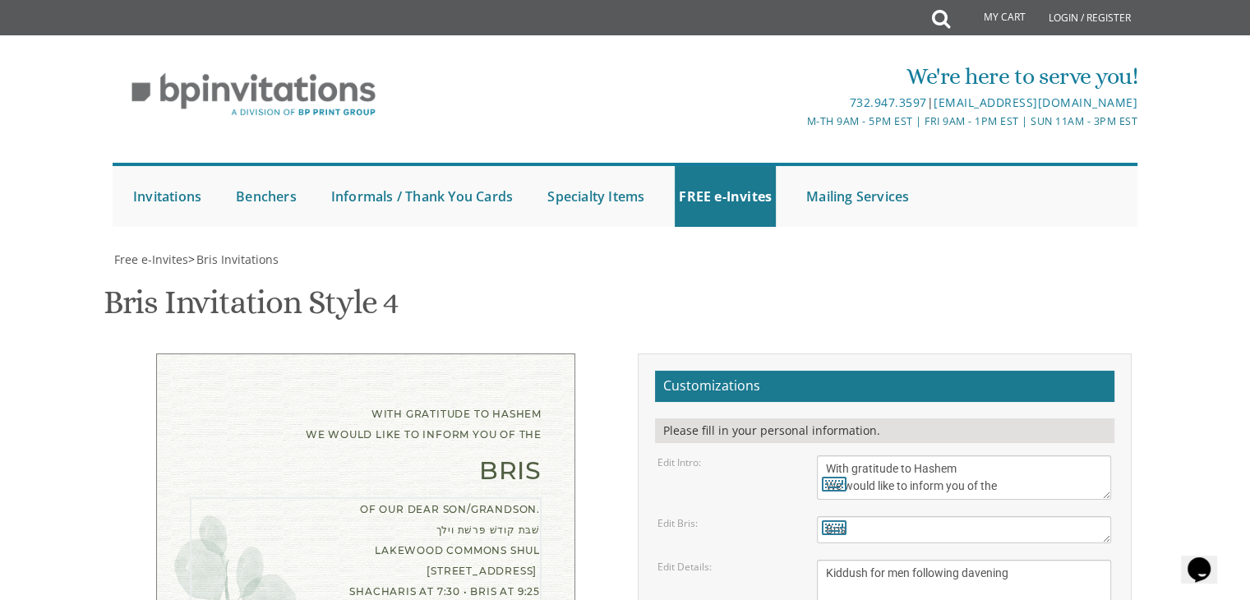
paste textarea "שׁבּת קודשׁ פּרשׁת וילך"
drag, startPoint x: 904, startPoint y: 241, endPoint x: 812, endPoint y: 175, distance: 113.1
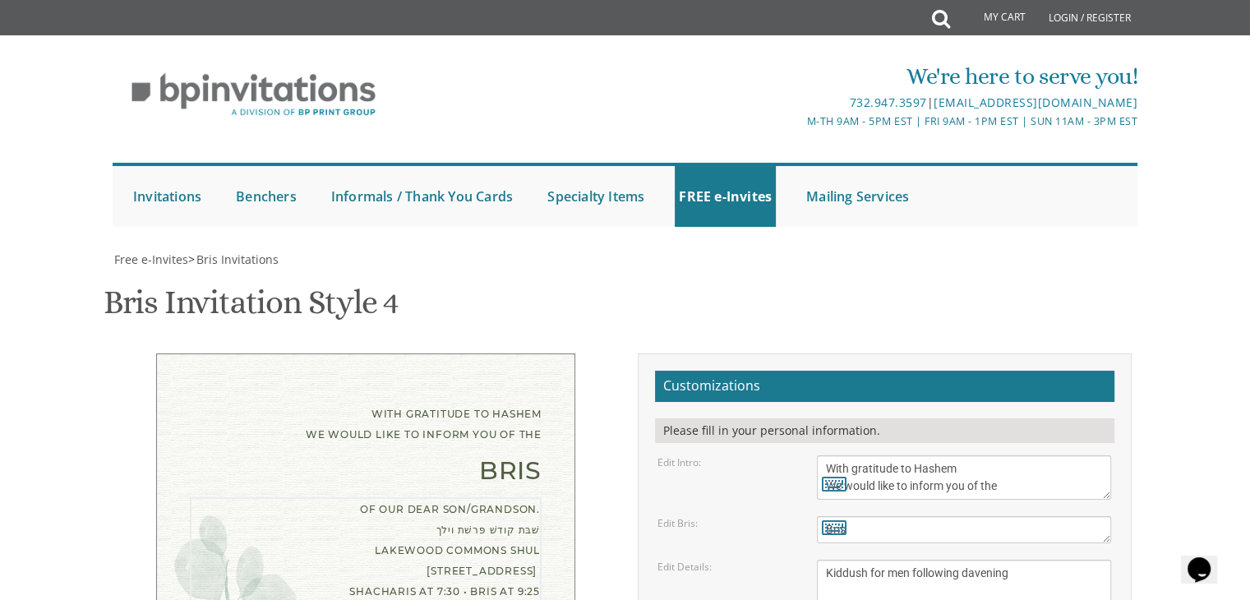
drag, startPoint x: 822, startPoint y: 213, endPoint x: 897, endPoint y: 264, distance: 90.5
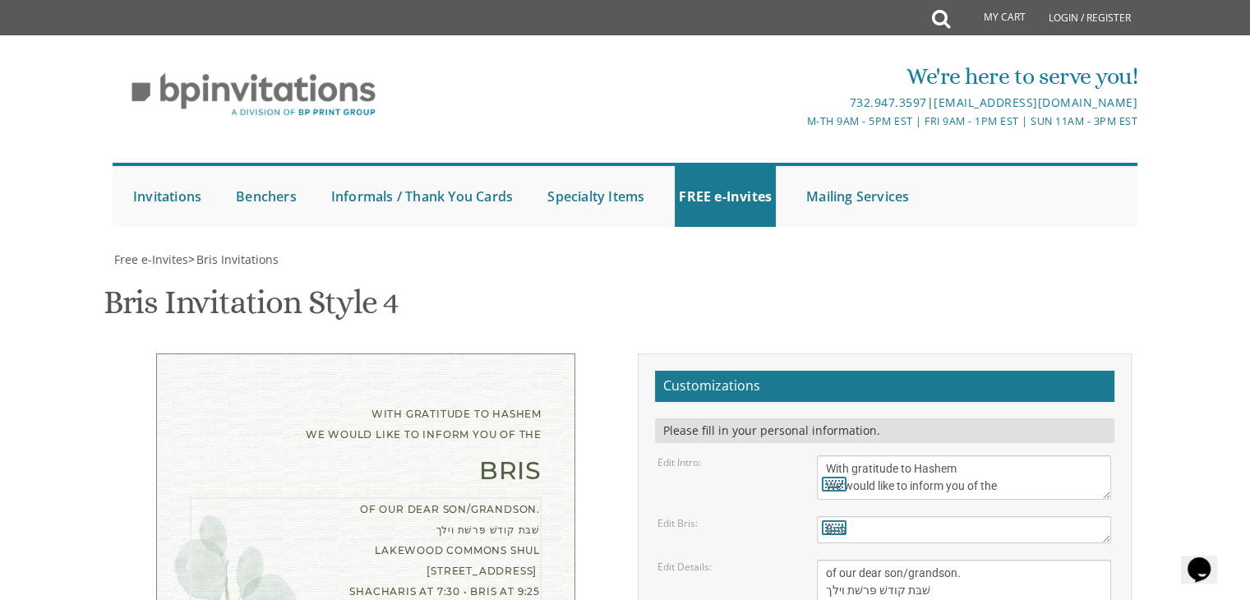
scroll to position [0, 0]
type textarea "of our dear son/grandson. שׁבּת קודשׁ פּרשׁת וילך Lakewood Commons shul 44 Coles Way…"
